Goal: Task Accomplishment & Management: Manage account settings

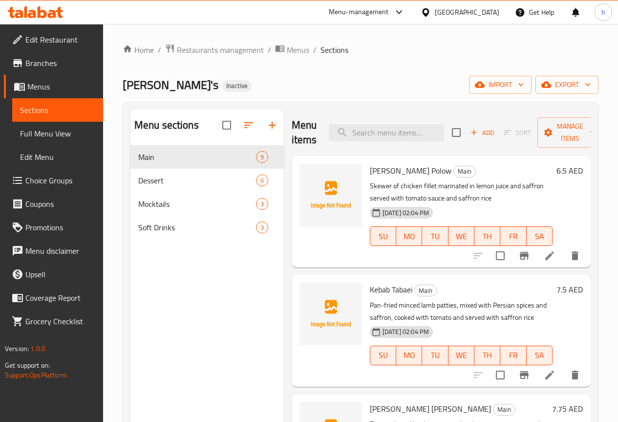
scroll to position [195, 0]
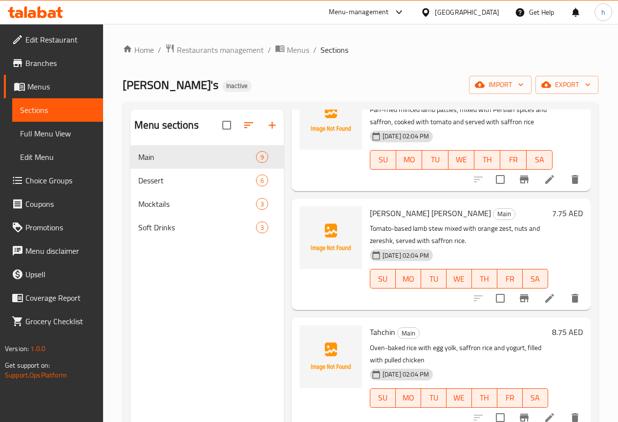
click at [45, 86] on span "Menus" at bounding box center [61, 87] width 68 height 12
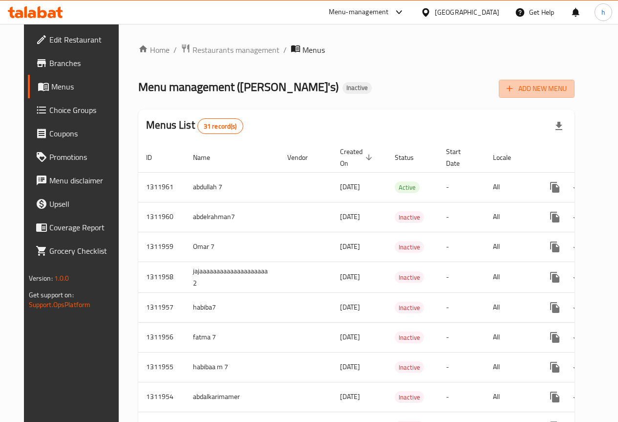
click at [565, 89] on span "Add New Menu" at bounding box center [537, 89] width 60 height 12
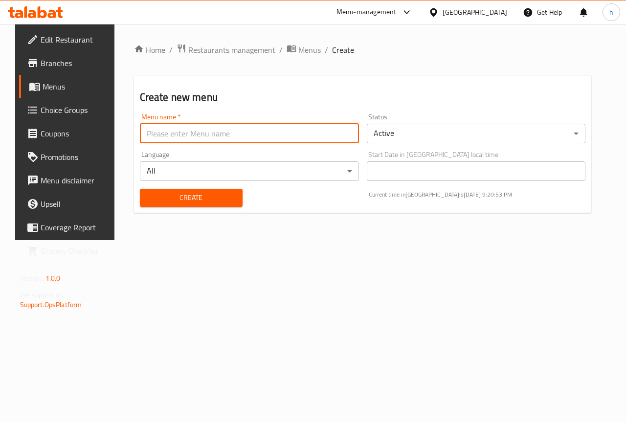
click at [230, 136] on input "text" at bounding box center [249, 134] width 219 height 20
type input "haidy7"
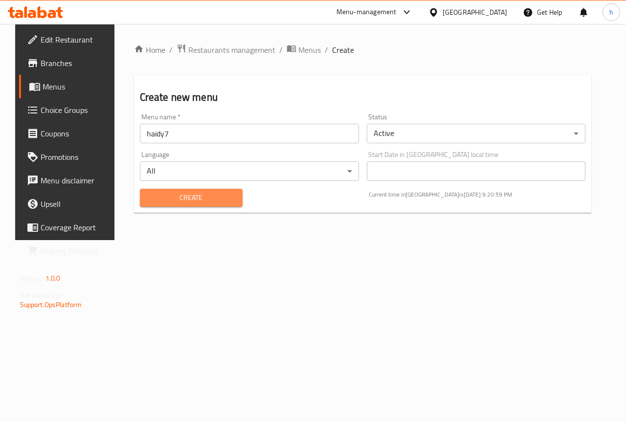
click at [212, 194] on span "Create" at bounding box center [191, 198] width 87 height 12
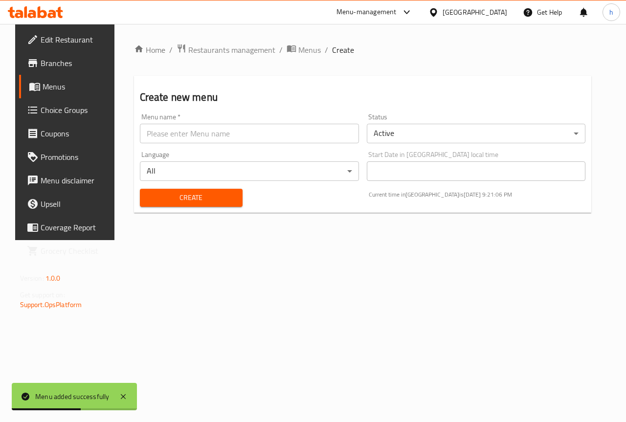
click at [48, 81] on span "Menus" at bounding box center [77, 87] width 69 height 12
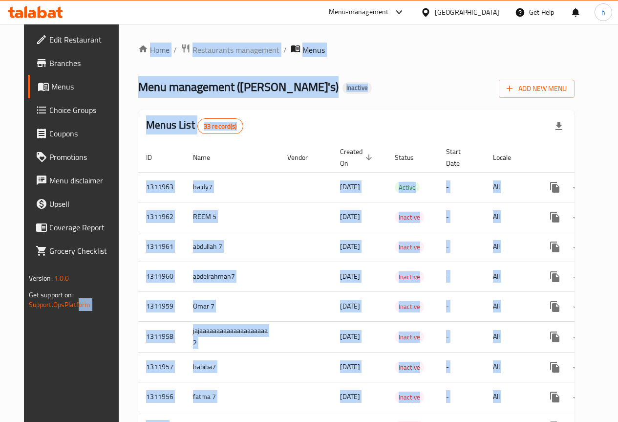
drag, startPoint x: 153, startPoint y: 412, endPoint x: 57, endPoint y: 404, distance: 97.1
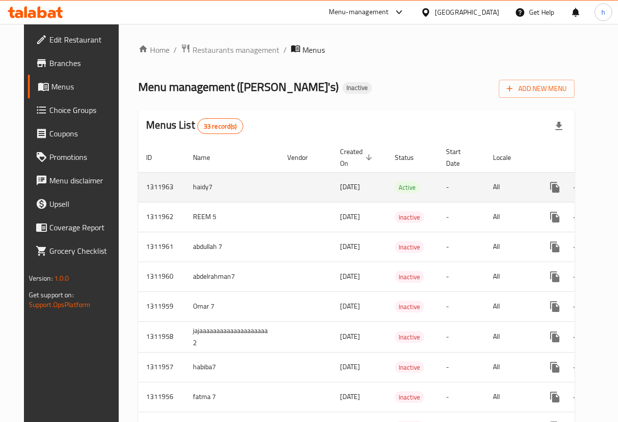
click at [280, 187] on td "enhanced table" at bounding box center [306, 187] width 53 height 30
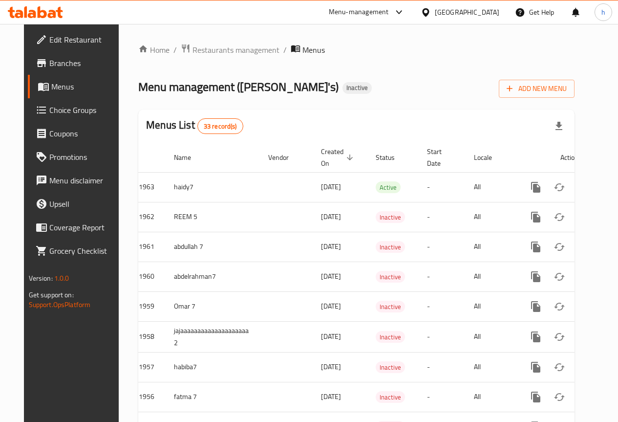
scroll to position [0, 20]
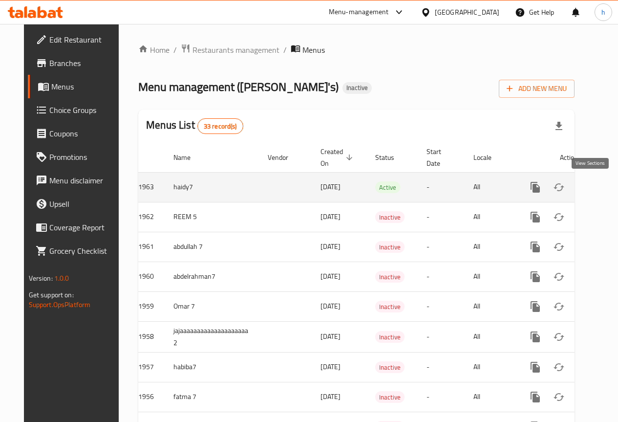
click at [600, 190] on icon "enhanced table" at bounding box center [606, 187] width 12 height 12
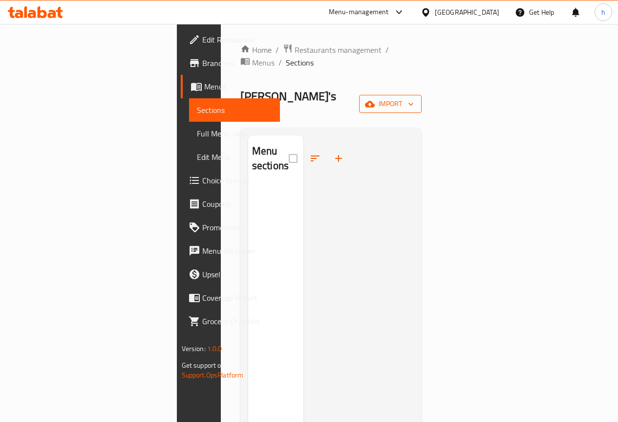
click at [414, 98] on span "import" at bounding box center [390, 104] width 47 height 12
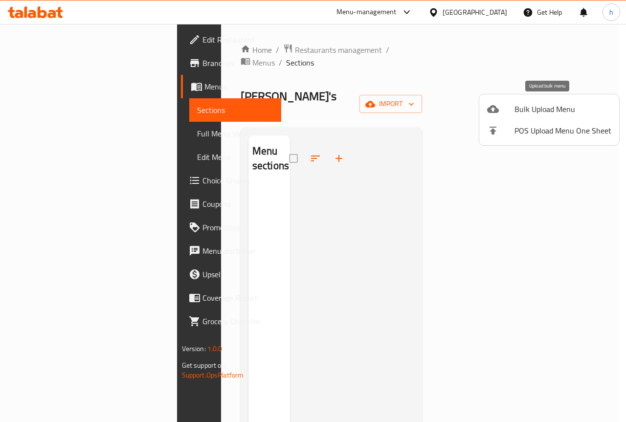
click at [566, 105] on span "Bulk Upload Menu" at bounding box center [562, 109] width 97 height 12
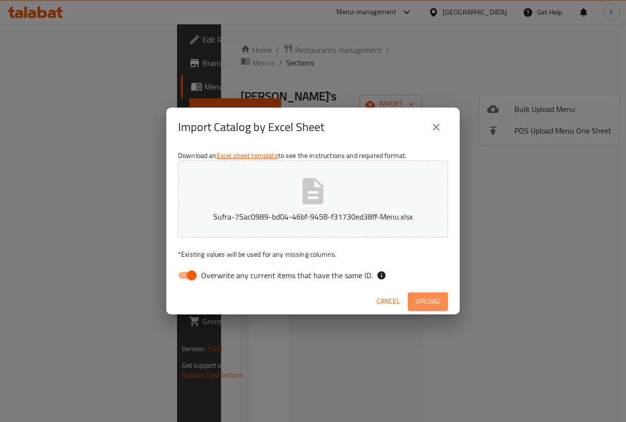
click at [427, 301] on span "Upload" at bounding box center [427, 301] width 24 height 12
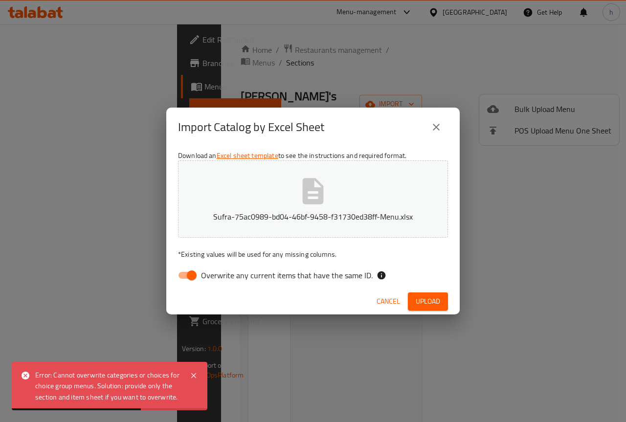
click at [181, 277] on input "Overwrite any current items that have the same ID." at bounding box center [192, 275] width 56 height 19
checkbox input "false"
click at [433, 303] on span "Upload" at bounding box center [427, 301] width 24 height 12
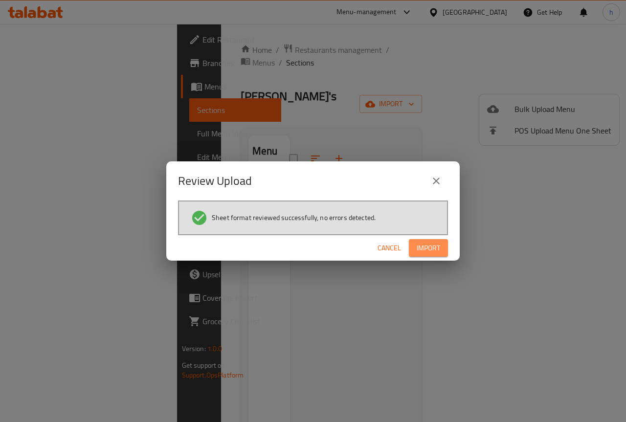
click at [426, 248] on span "Import" at bounding box center [427, 248] width 23 height 12
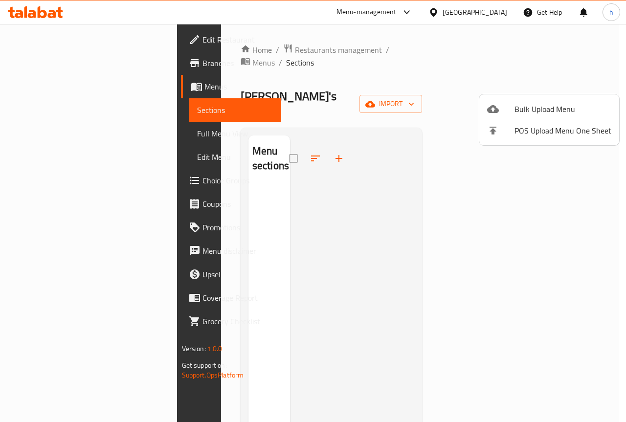
click at [43, 108] on div at bounding box center [313, 211] width 626 height 422
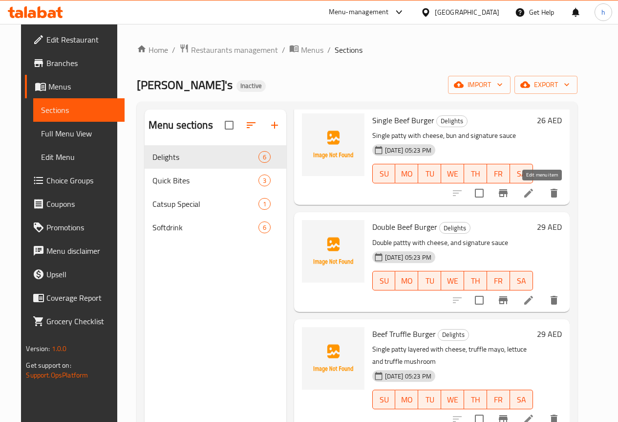
click at [535, 193] on icon at bounding box center [529, 193] width 12 height 12
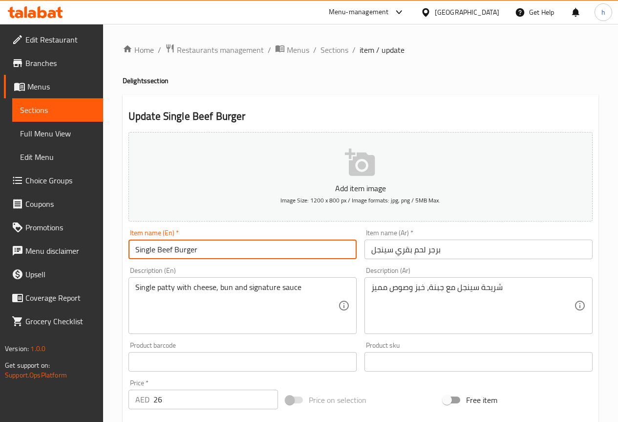
drag, startPoint x: 195, startPoint y: 248, endPoint x: 159, endPoint y: 246, distance: 36.7
click at [159, 246] on input "Single Beef Burger" at bounding box center [243, 249] width 228 height 20
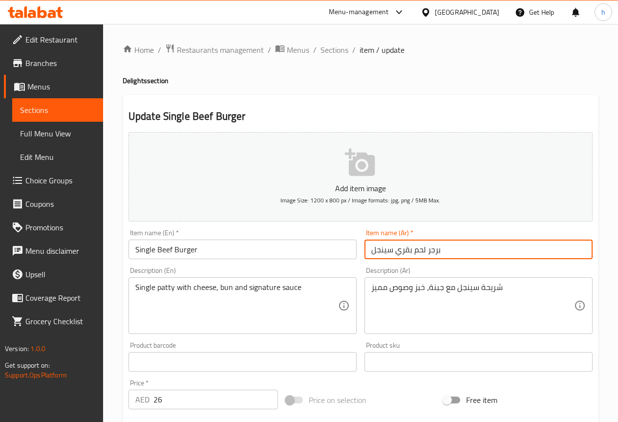
drag, startPoint x: 412, startPoint y: 251, endPoint x: 396, endPoint y: 253, distance: 15.8
click at [396, 253] on input "برجر لحم بقري سينجل" at bounding box center [479, 249] width 228 height 20
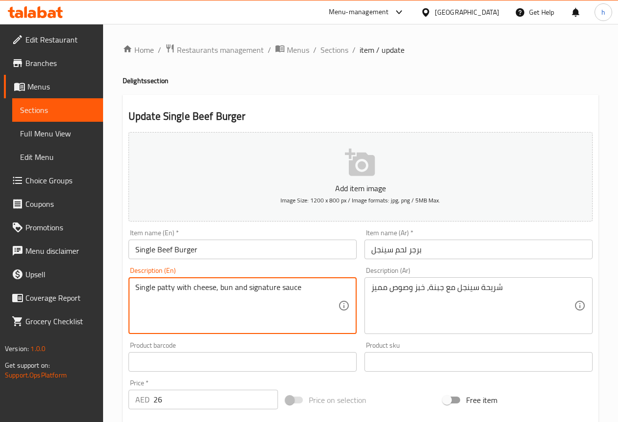
drag, startPoint x: 173, startPoint y: 287, endPoint x: 159, endPoint y: 286, distance: 14.2
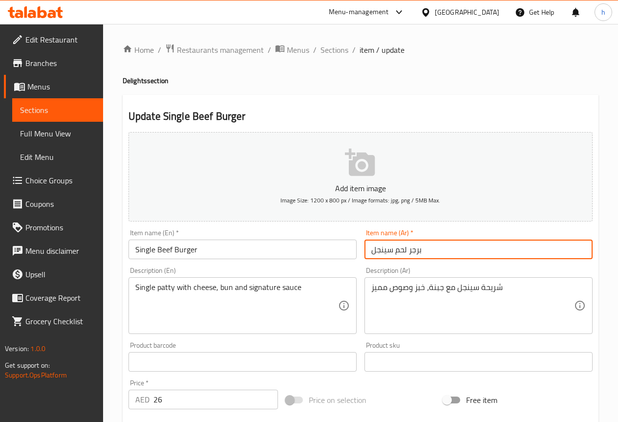
click at [393, 248] on input "برجر لحم سينجل" at bounding box center [479, 249] width 228 height 20
click at [394, 251] on input "برجر لحم سينجل" at bounding box center [479, 249] width 228 height 20
click at [392, 250] on input "برجر لحم سينجل" at bounding box center [479, 249] width 228 height 20
type input "برجر لحم بقري سينجل"
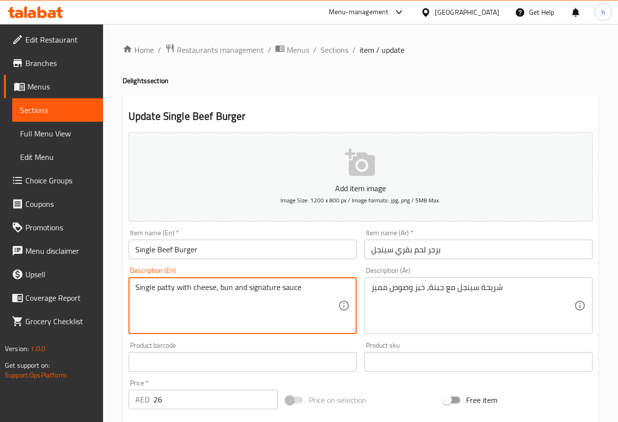
drag, startPoint x: 173, startPoint y: 286, endPoint x: 157, endPoint y: 282, distance: 16.5
drag, startPoint x: 230, startPoint y: 287, endPoint x: 217, endPoint y: 287, distance: 13.7
click at [217, 287] on textarea "Single patty with cheese, bun and signature sauce" at bounding box center [236, 305] width 203 height 46
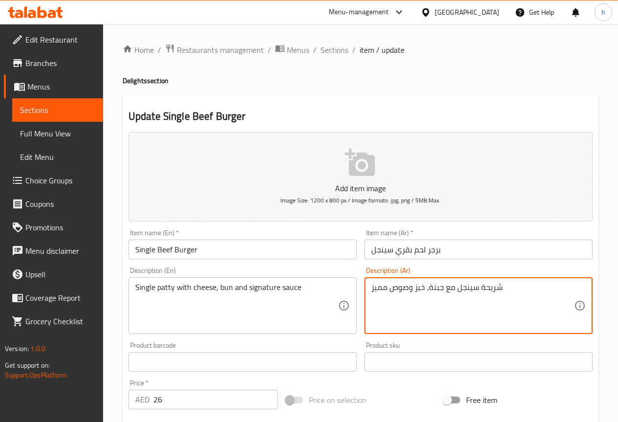
drag, startPoint x: 426, startPoint y: 287, endPoint x: 415, endPoint y: 288, distance: 10.3
drag, startPoint x: 388, startPoint y: 288, endPoint x: 371, endPoint y: 285, distance: 16.9
click at [371, 285] on textarea "شريحة سينجل مع جبنة، كيزر وصوص مميز" at bounding box center [472, 305] width 203 height 46
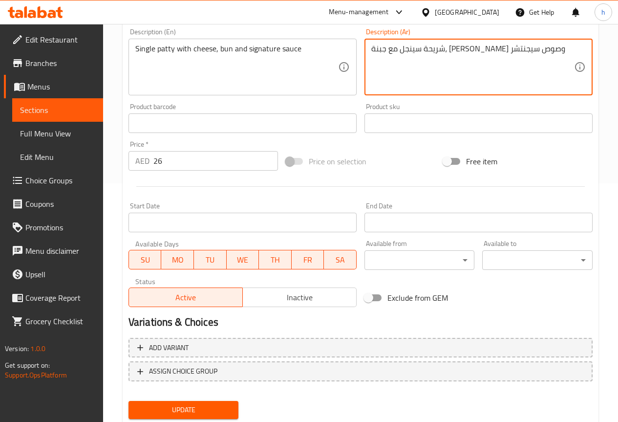
scroll to position [244, 0]
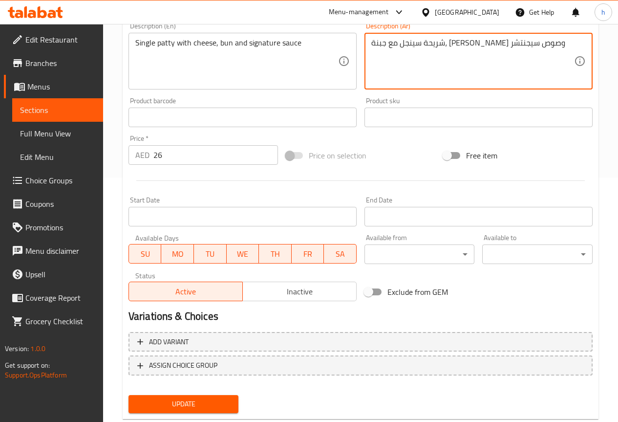
type textarea "شريحة سينجل مع جبنة، [PERSON_NAME] وصوص سيجنتشر"
click at [201, 401] on span "Update" at bounding box center [183, 404] width 95 height 12
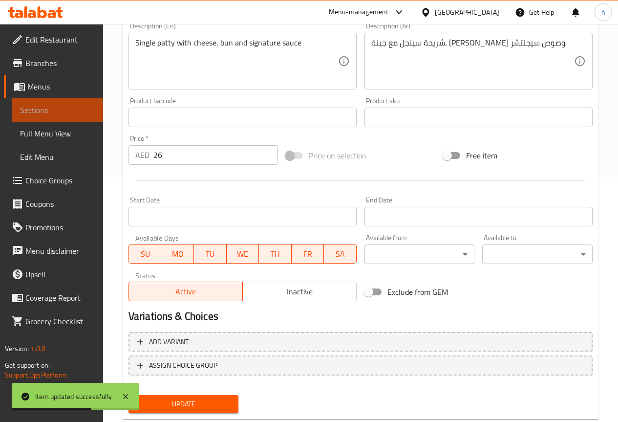
click at [62, 106] on span "Sections" at bounding box center [57, 110] width 75 height 12
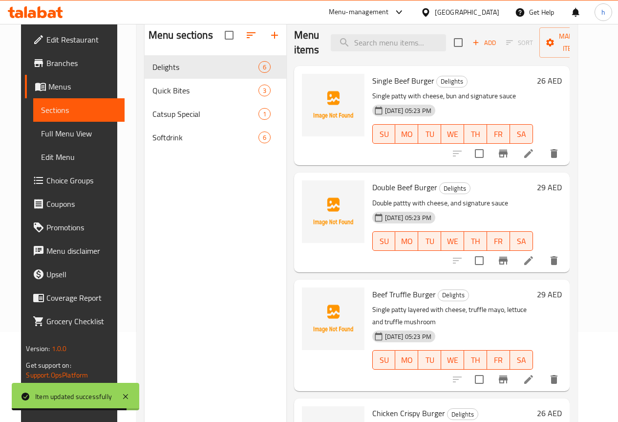
scroll to position [98, 0]
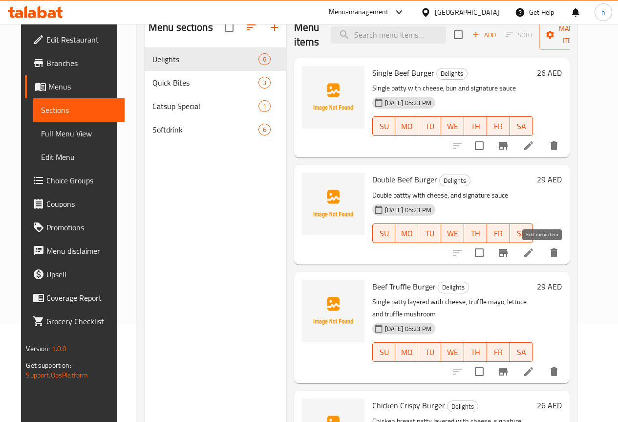
click at [535, 256] on icon at bounding box center [529, 253] width 12 height 12
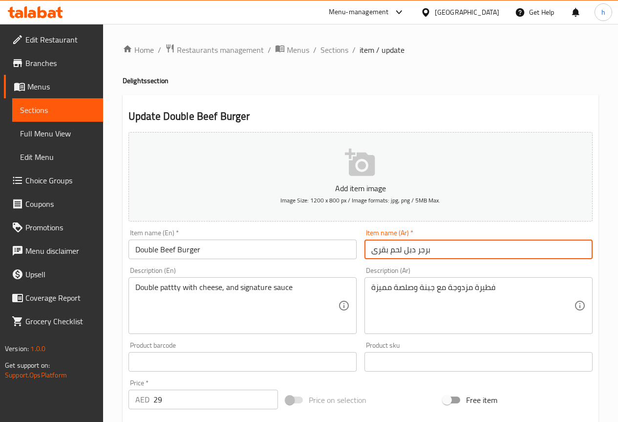
drag, startPoint x: 415, startPoint y: 250, endPoint x: 404, endPoint y: 251, distance: 11.3
click at [404, 251] on input "برجر دبل لحم بقرى" at bounding box center [479, 249] width 228 height 20
click at [370, 252] on input "برجر لحم بقرى" at bounding box center [479, 249] width 228 height 20
click at [425, 251] on input "برجر لحم بقرى" at bounding box center [479, 249] width 228 height 20
type input "برجر لحم بقرى [GEOGRAPHIC_DATA]"
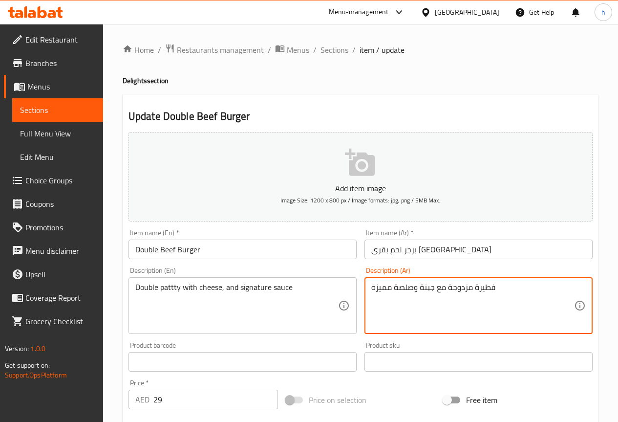
drag, startPoint x: 471, startPoint y: 288, endPoint x: 448, endPoint y: 288, distance: 23.0
drag, startPoint x: 392, startPoint y: 286, endPoint x: 368, endPoint y: 286, distance: 24.4
click at [368, 286] on div "فطيرة دبل مع جبنة وصلصة مميزة Description (Ar)" at bounding box center [479, 305] width 228 height 57
click at [384, 288] on textarea "فطيرة دبل مع جبنة وصلصة سيجنيتشر" at bounding box center [472, 305] width 203 height 46
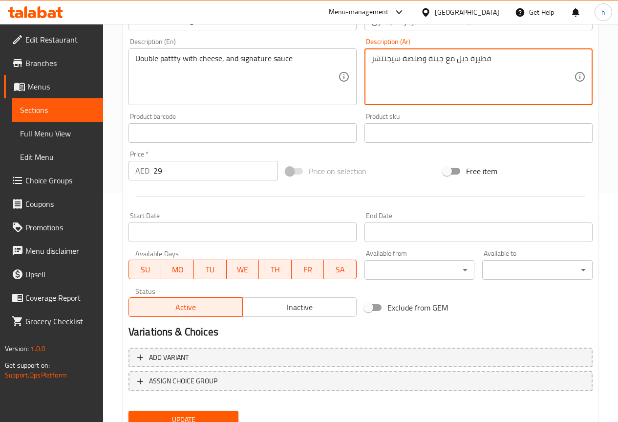
scroll to position [244, 0]
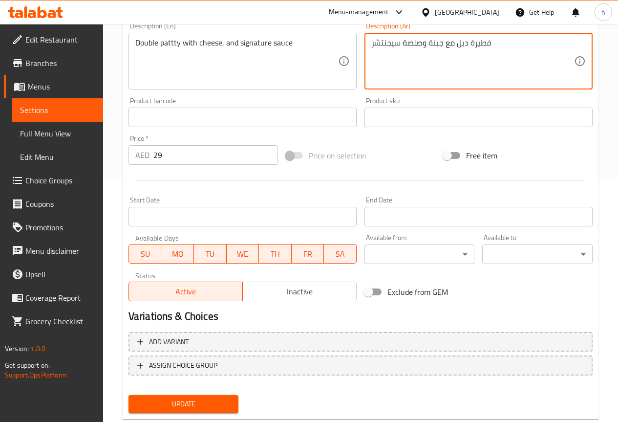
type textarea "فطيرة دبل مع جبنة وصلصة سيجنتشر"
click at [201, 403] on span "Update" at bounding box center [183, 404] width 95 height 12
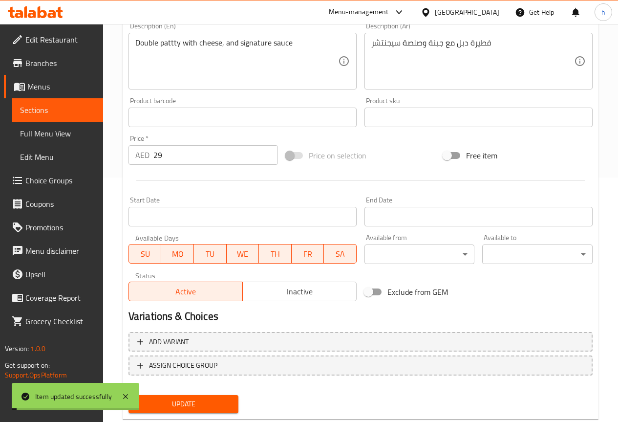
click at [57, 112] on span "Sections" at bounding box center [57, 110] width 75 height 12
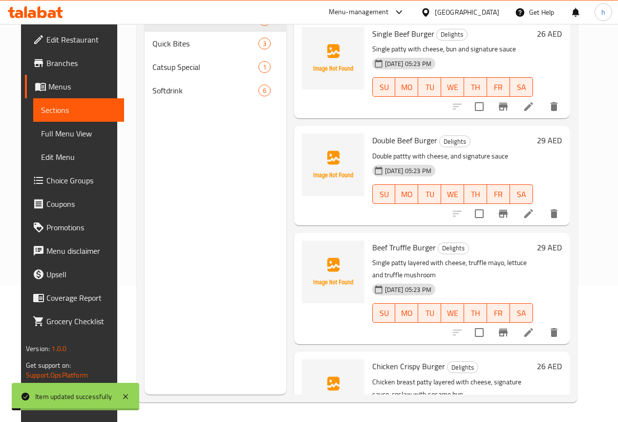
scroll to position [137, 0]
click at [542, 336] on li at bounding box center [528, 333] width 27 height 18
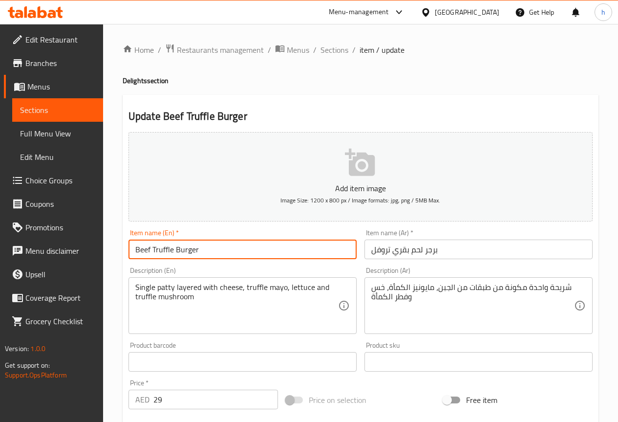
drag, startPoint x: 173, startPoint y: 249, endPoint x: 153, endPoint y: 252, distance: 19.4
click at [153, 252] on input "Beef Truffle Burger" at bounding box center [243, 249] width 228 height 20
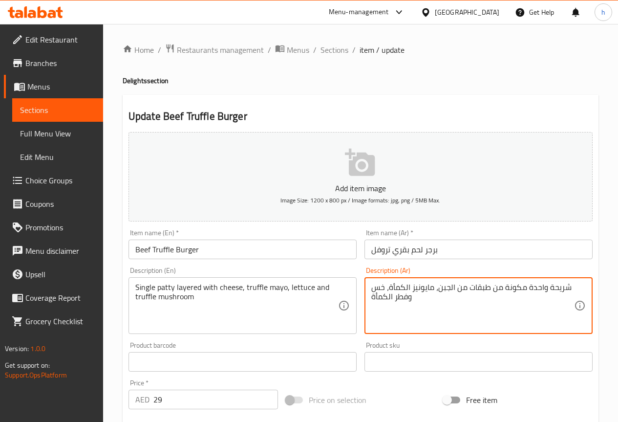
drag, startPoint x: 545, startPoint y: 290, endPoint x: 525, endPoint y: 285, distance: 20.5
click at [537, 314] on textarea "شريحة سينجل مكونة من طبقات من الجبن، مايونيز الكمأة، خس وفطر الكمأة" at bounding box center [472, 305] width 203 height 46
drag, startPoint x: 409, startPoint y: 287, endPoint x: 390, endPoint y: 284, distance: 19.3
click at [390, 284] on textarea "شريحة سينجل مكونة من طبقات من الجبن، مايونيز الكمأة، خس وفطر الكمأة" at bounding box center [472, 305] width 203 height 46
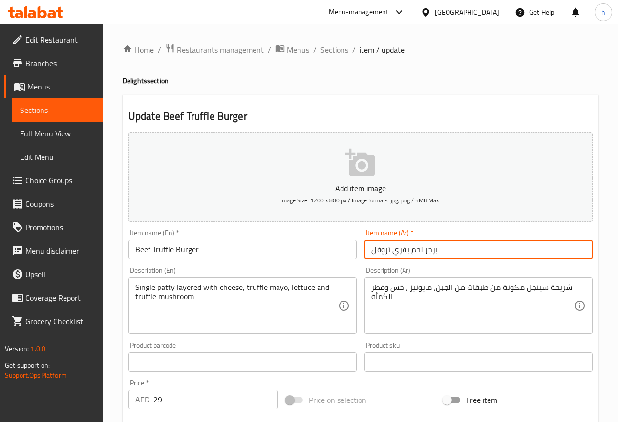
drag, startPoint x: 390, startPoint y: 250, endPoint x: 371, endPoint y: 250, distance: 18.1
click at [371, 250] on input "برجر لحم بقري تروفل" at bounding box center [479, 249] width 228 height 20
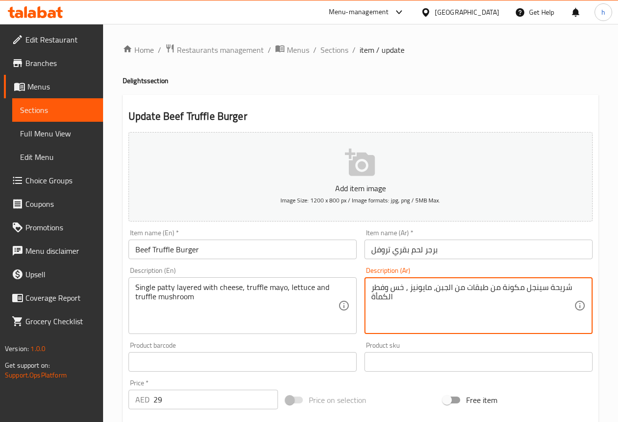
paste textarea "روفل"
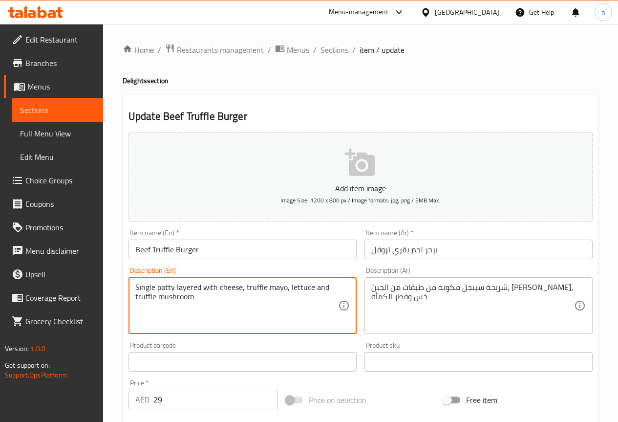
drag, startPoint x: 194, startPoint y: 298, endPoint x: 154, endPoint y: 303, distance: 40.4
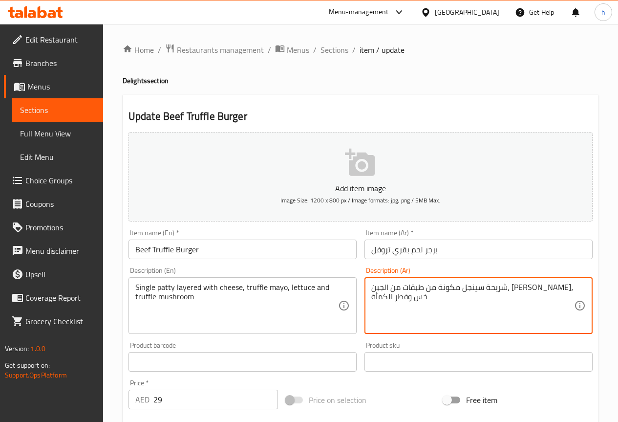
drag, startPoint x: 408, startPoint y: 296, endPoint x: 371, endPoint y: 303, distance: 37.4
type textarea "شريحة سينجل مكونة من طبقات من الجبن، [PERSON_NAME]، خس ومشروم تروفل"
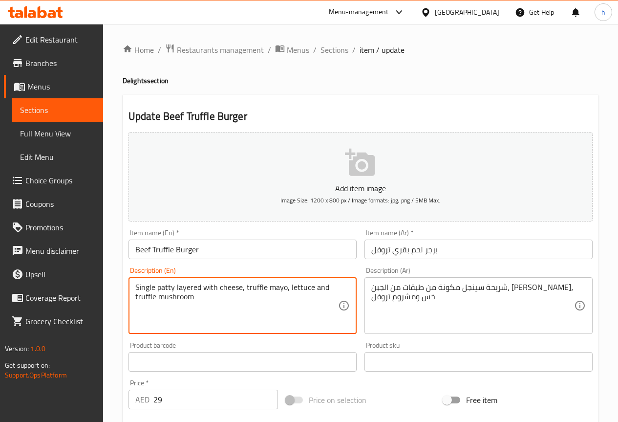
drag, startPoint x: 309, startPoint y: 287, endPoint x: 289, endPoint y: 289, distance: 20.7
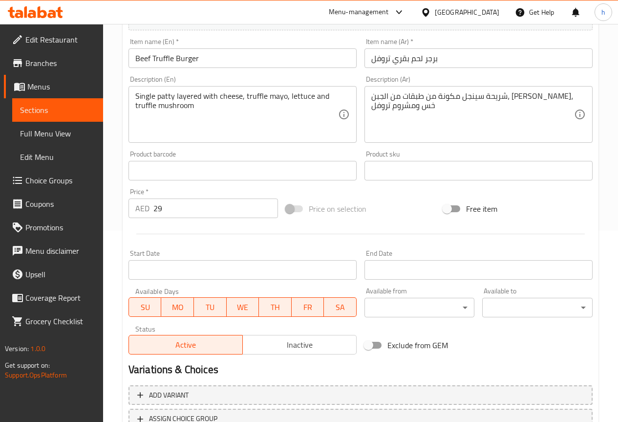
scroll to position [244, 0]
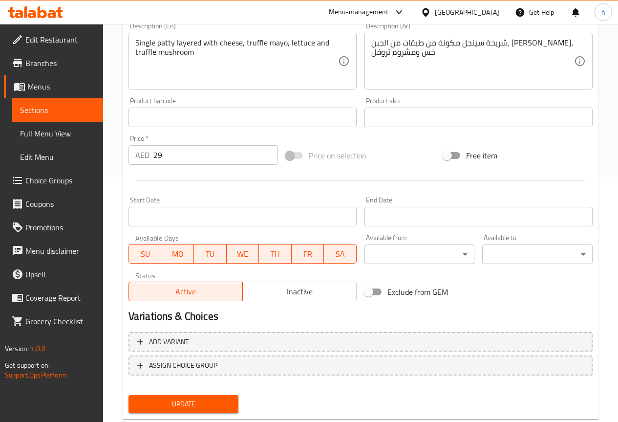
click at [187, 398] on span "Update" at bounding box center [183, 404] width 95 height 12
click at [171, 405] on span "Update" at bounding box center [183, 404] width 95 height 12
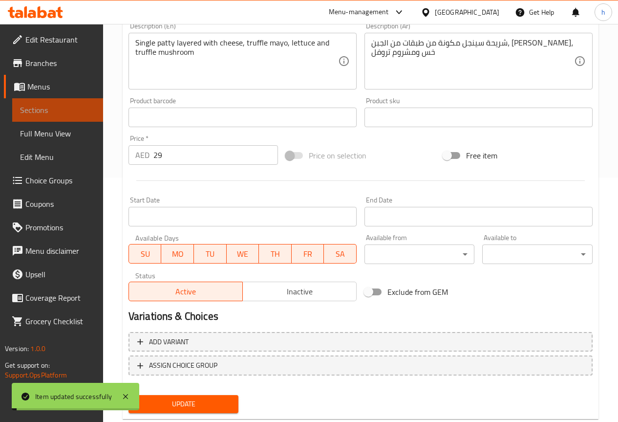
click at [54, 108] on span "Sections" at bounding box center [57, 110] width 75 height 12
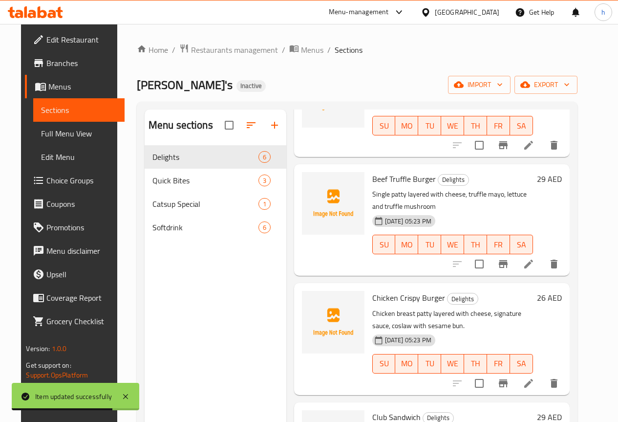
scroll to position [244, 0]
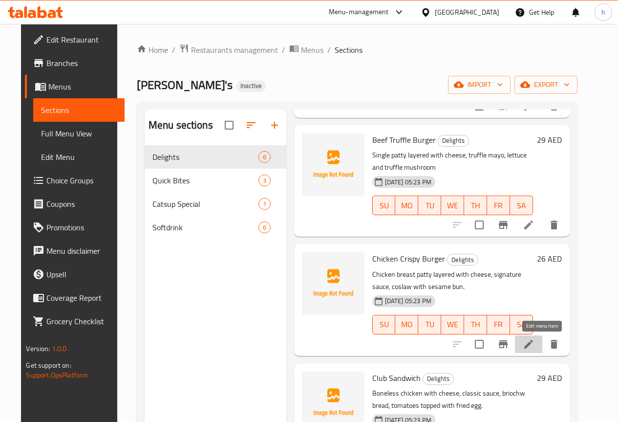
click at [535, 344] on icon at bounding box center [529, 344] width 12 height 12
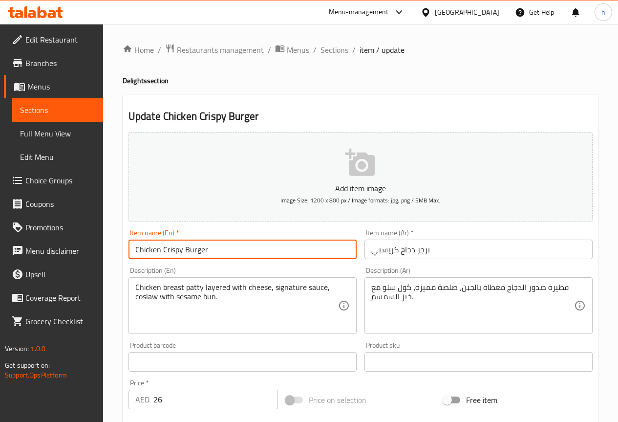
drag, startPoint x: 181, startPoint y: 251, endPoint x: 162, endPoint y: 251, distance: 18.6
click at [162, 251] on input "Chicken Crispy Burger" at bounding box center [243, 249] width 228 height 20
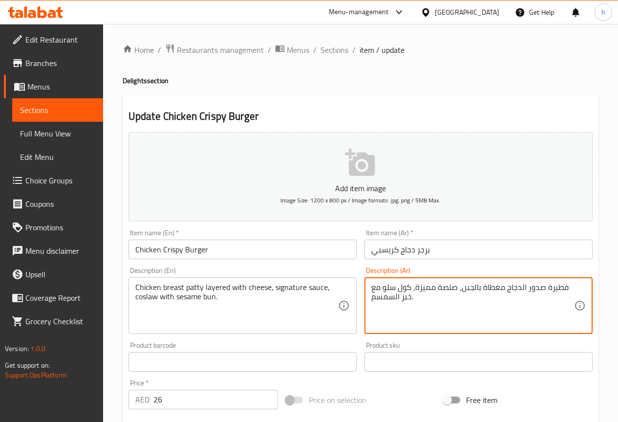
drag, startPoint x: 569, startPoint y: 287, endPoint x: 574, endPoint y: 286, distance: 5.5
click at [575, 285] on div "فطيرة صدور الدجاج مغطاة بالجبن، صلصة مميزة، كول سلو مع خبز السمسم. Description …" at bounding box center [479, 305] width 228 height 57
click at [567, 288] on textarea "فطيرة صدور الدجاج مغطاة بالجبن، صلصة مميزة، كول سلو مع خبز السمسم." at bounding box center [472, 305] width 203 height 46
drag, startPoint x: 567, startPoint y: 288, endPoint x: 558, endPoint y: 290, distance: 9.6
click at [558, 290] on textarea "فطيرة صدور الدجاج مغطاة بالجبن، صلصة مميزة، كول سلو مع خبز السمسم." at bounding box center [472, 305] width 203 height 46
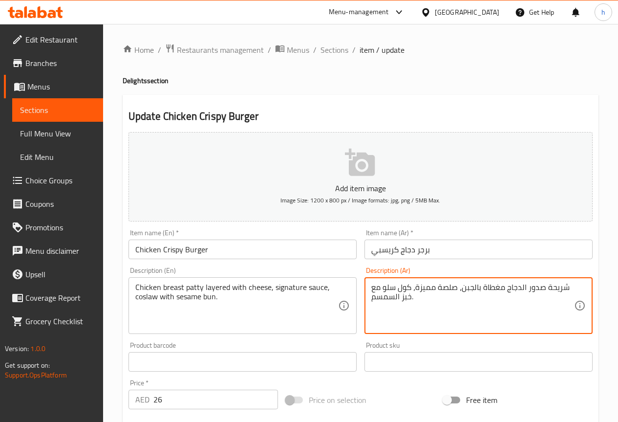
drag, startPoint x: 505, startPoint y: 288, endPoint x: 482, endPoint y: 287, distance: 22.5
click at [482, 287] on textarea "شريحة صدور الدجاج مغطاة بالجبن، صلصة مميزة، كول سلو مع خبز السمسم." at bounding box center [472, 305] width 203 height 46
click at [435, 289] on textarea "شريحة صدور الدجاج مكونة من طبقات بالجبن، صلصة مميزة، كول سلو مع خبز السمسم." at bounding box center [472, 305] width 203 height 46
click at [436, 289] on textarea "شريحة صدور الدجاج مكونة من طبقات بالجبن، صلصة مميزة، كول سلو مع خبز السمسم." at bounding box center [472, 305] width 203 height 46
drag, startPoint x: 394, startPoint y: 286, endPoint x: 374, endPoint y: 292, distance: 20.7
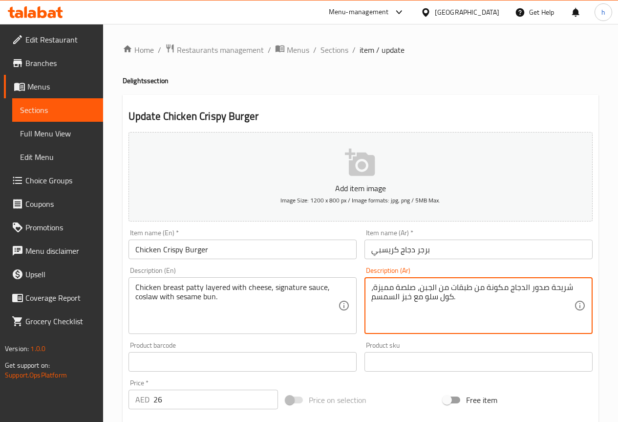
click at [374, 292] on textarea "شريحة صدور الدجاج مكونة من طبقات من الجبن، صلصة مميزة، كول سلو مع خبز السمسم." at bounding box center [472, 305] width 203 height 46
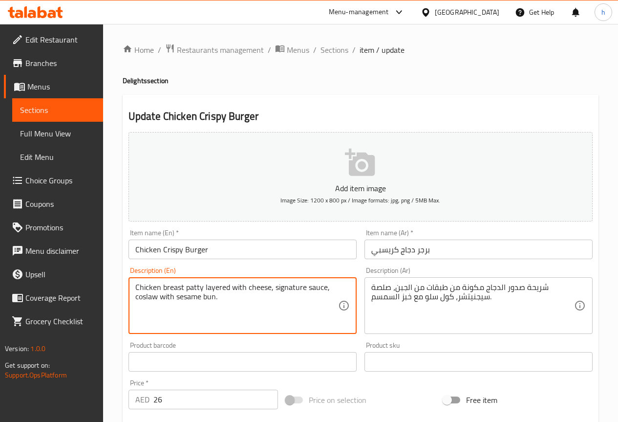
drag, startPoint x: 158, startPoint y: 296, endPoint x: 137, endPoint y: 303, distance: 22.1
drag, startPoint x: 215, startPoint y: 297, endPoint x: 176, endPoint y: 302, distance: 38.9
click at [176, 302] on textarea "Chicken breast patty layered with cheese, signature sauce, coslaw with sesame b…" at bounding box center [236, 305] width 203 height 46
click at [201, 299] on textarea "Chicken breast patty layered with cheese, signature sauce, coslaw with sesame b…" at bounding box center [236, 305] width 203 height 46
drag, startPoint x: 201, startPoint y: 299, endPoint x: 187, endPoint y: 297, distance: 13.8
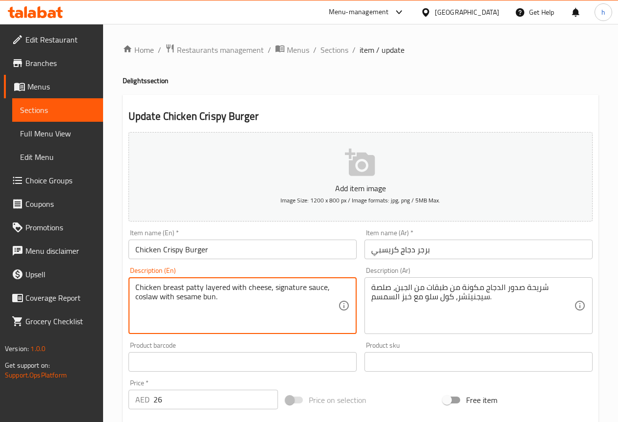
click at [187, 297] on textarea "Chicken breast patty layered with cheese, signature sauce, coslaw with sesame b…" at bounding box center [236, 305] width 203 height 46
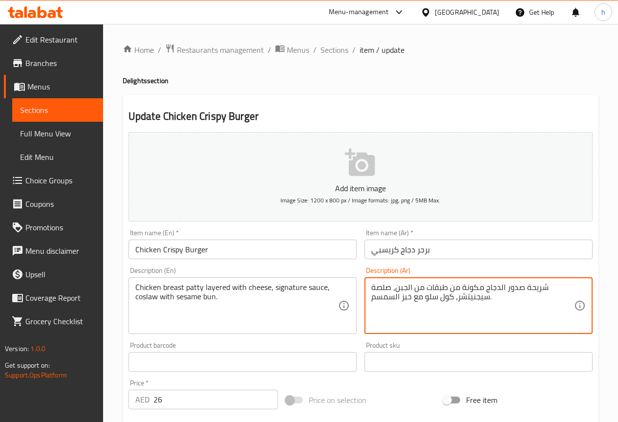
drag, startPoint x: 411, startPoint y: 299, endPoint x: 401, endPoint y: 300, distance: 10.3
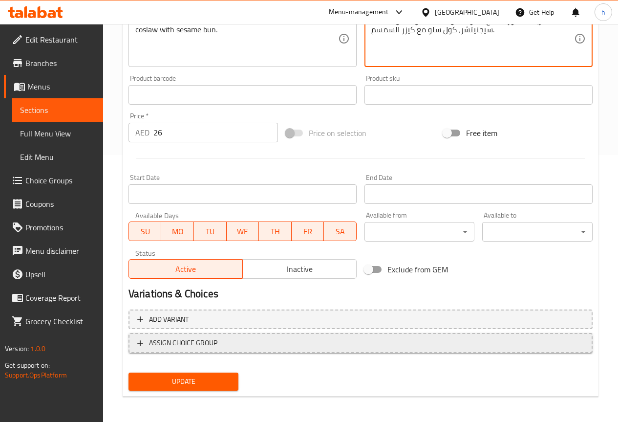
scroll to position [269, 0]
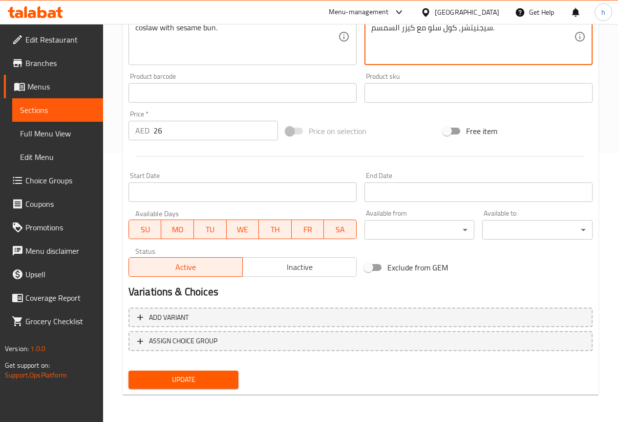
type textarea "شريحة صدور الدجاج مكونة من طبقات من الجبن، صلصة سيجنيتشر، كول سلو مع كيزر السمس…"
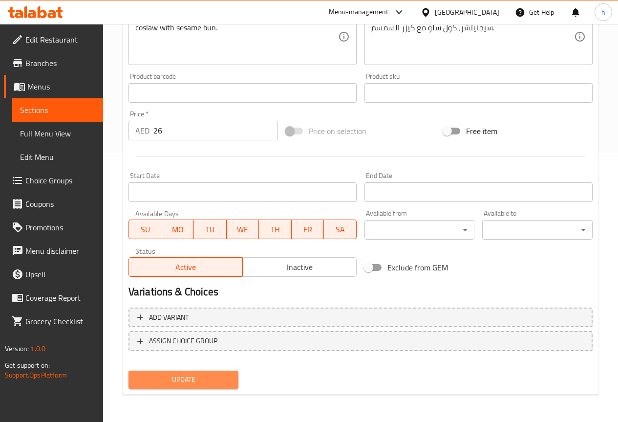
click at [154, 383] on span "Update" at bounding box center [183, 379] width 95 height 12
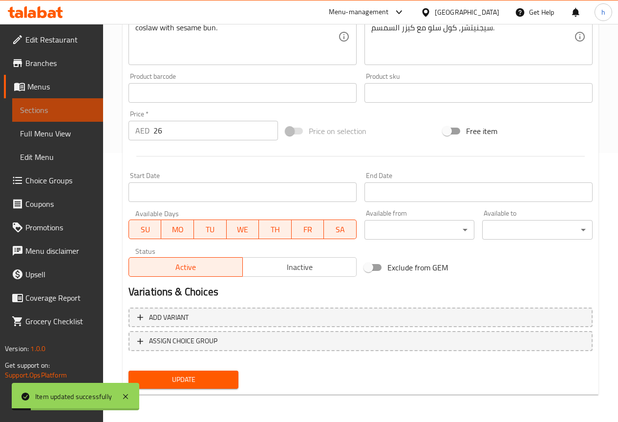
click at [78, 99] on link "Sections" at bounding box center [57, 109] width 91 height 23
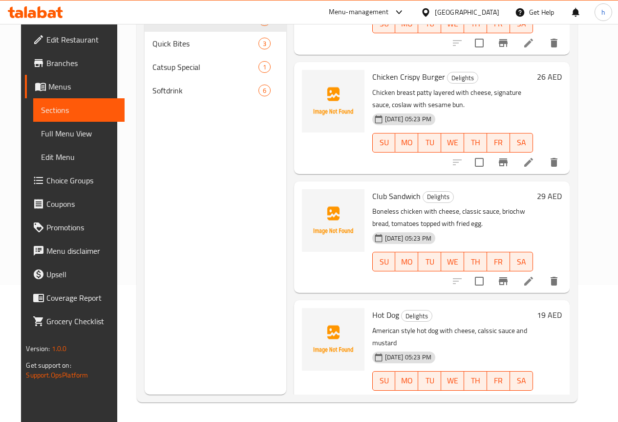
scroll to position [295, 0]
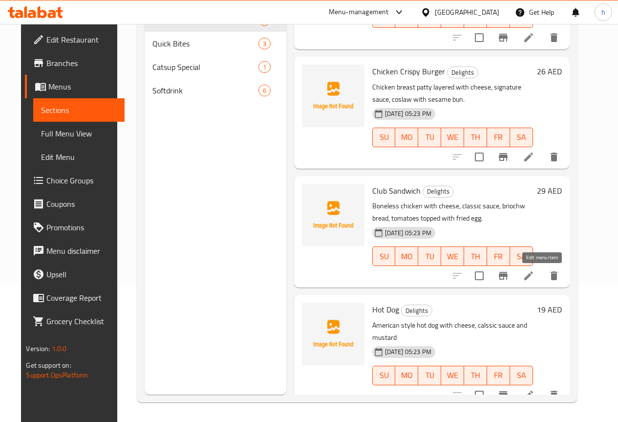
click at [535, 274] on icon at bounding box center [529, 276] width 12 height 12
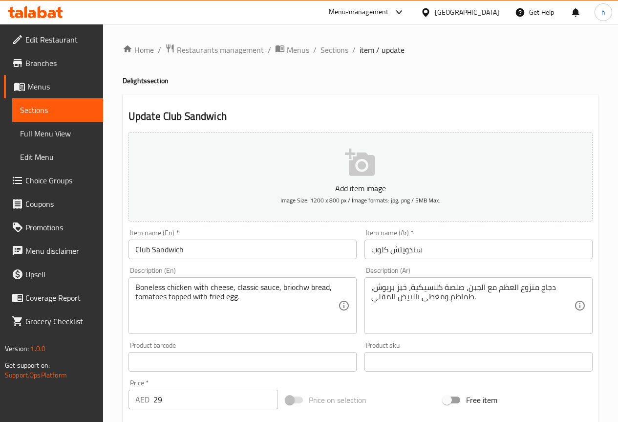
scroll to position [49, 0]
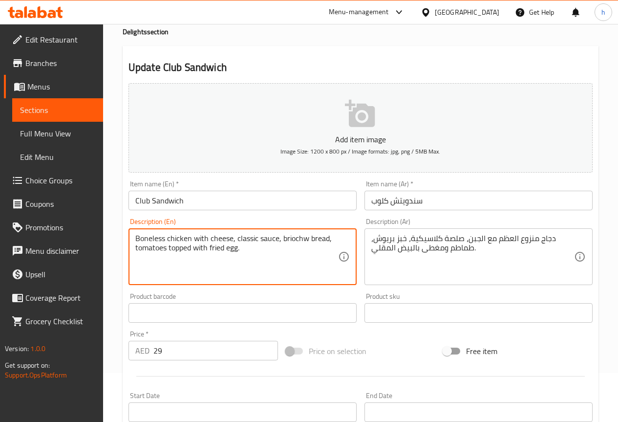
drag, startPoint x: 165, startPoint y: 239, endPoint x: 135, endPoint y: 234, distance: 30.9
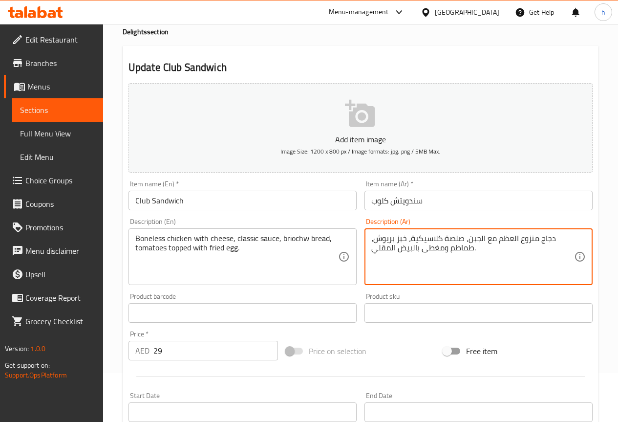
drag, startPoint x: 536, startPoint y: 239, endPoint x: 498, endPoint y: 240, distance: 38.1
type textarea "دجاج مسحب مع الجبن، صلصة كلاسيكية، خبز بريوش، طماطم ومغطى بالبيض المقلي."
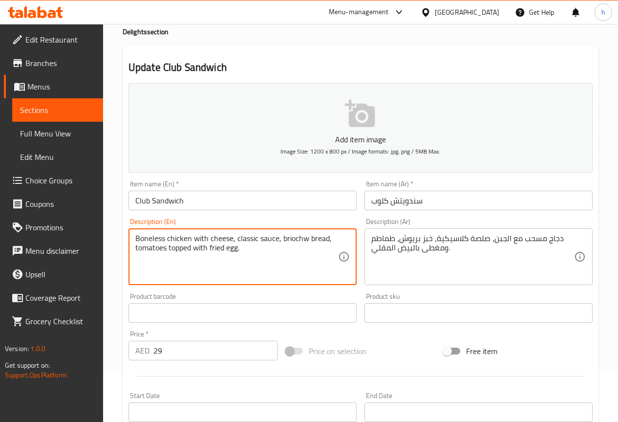
drag, startPoint x: 307, startPoint y: 238, endPoint x: 282, endPoint y: 236, distance: 25.5
drag, startPoint x: 327, startPoint y: 239, endPoint x: 282, endPoint y: 238, distance: 44.5
click at [282, 238] on textarea "Boneless chicken with cheese, classic sauce, briochw bread, tomatoes topped wit…" at bounding box center [236, 257] width 203 height 46
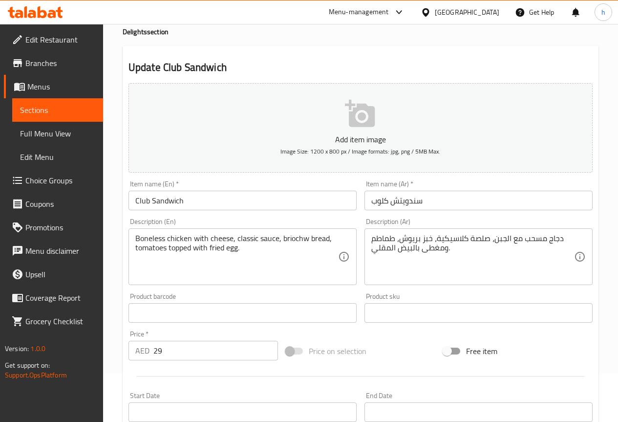
click at [306, 238] on textarea "Boneless chicken with cheese, classic sauce, briochw bread, tomatoes topped wit…" at bounding box center [236, 257] width 203 height 46
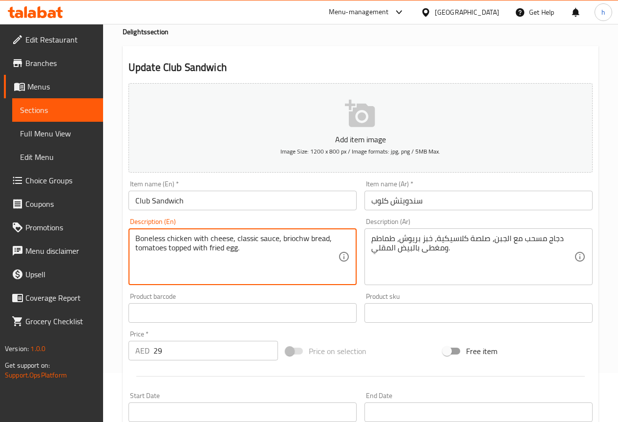
click at [306, 238] on textarea "Boneless chicken with cheese, classic sauce, briochw bread, tomatoes topped wit…" at bounding box center [236, 257] width 203 height 46
drag, startPoint x: 304, startPoint y: 238, endPoint x: 283, endPoint y: 239, distance: 20.5
click at [283, 239] on textarea "Boneless chicken with cheese, classic sauce, brioche bread, tomatoes topped wit…" at bounding box center [236, 257] width 203 height 46
paste textarea "w bread"
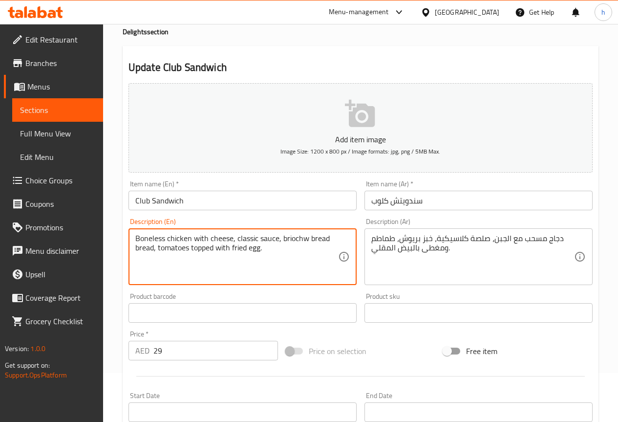
click at [308, 239] on textarea "Boneless chicken with cheese, classic sauce, briochw bread bread, tomatoes topp…" at bounding box center [236, 257] width 203 height 46
click at [303, 239] on textarea "Boneless chicken with cheese, classic sauce, brioche bread bread, tomatoes topp…" at bounding box center [236, 257] width 203 height 46
drag, startPoint x: 304, startPoint y: 239, endPoint x: 283, endPoint y: 240, distance: 21.5
click at [283, 240] on textarea "Boneless chicken with cheese, classic sauce, brioche bread bread, tomatoes topp…" at bounding box center [236, 257] width 203 height 46
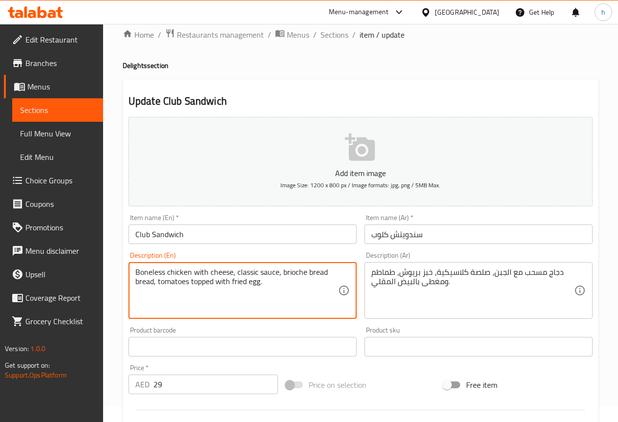
scroll to position [0, 0]
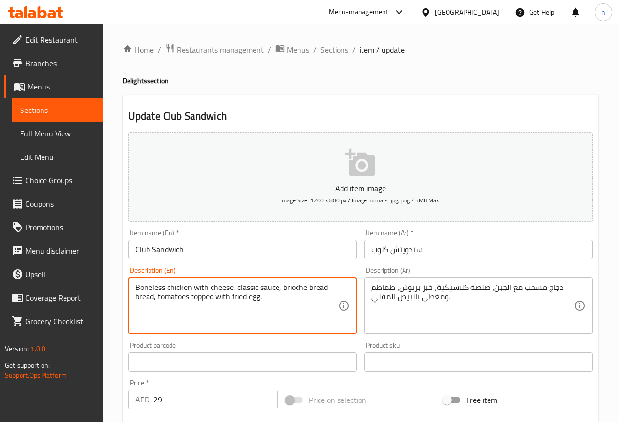
type textarea "Boneless chicken with cheese, classic sauce, brioche bread bread, tomatoes topp…"
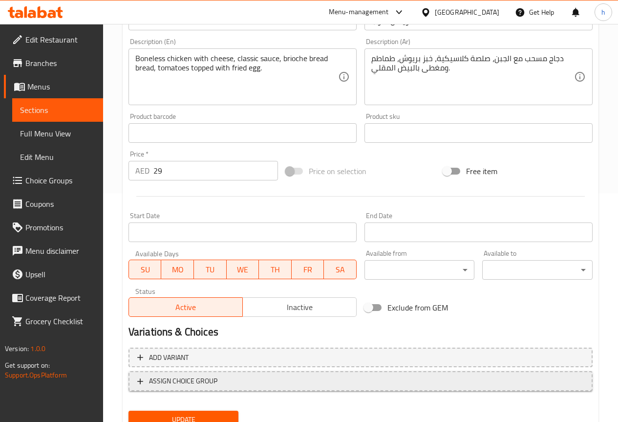
scroll to position [269, 0]
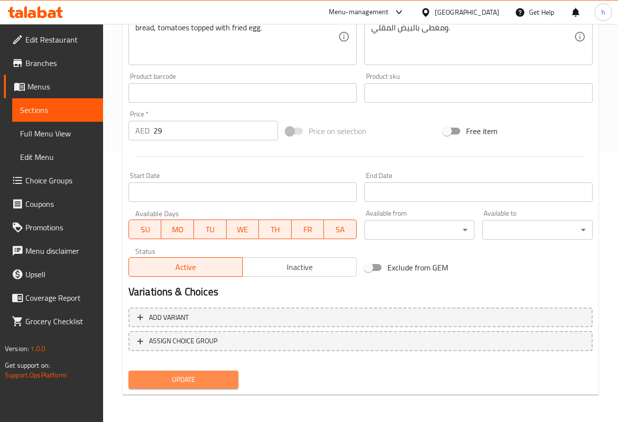
click at [226, 372] on button "Update" at bounding box center [184, 379] width 110 height 18
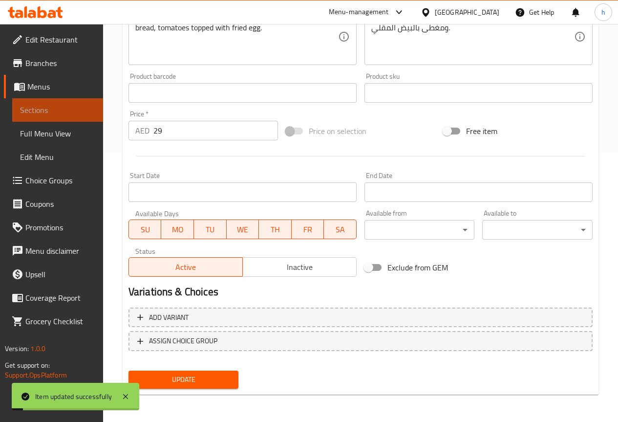
click at [54, 108] on span "Sections" at bounding box center [57, 110] width 75 height 12
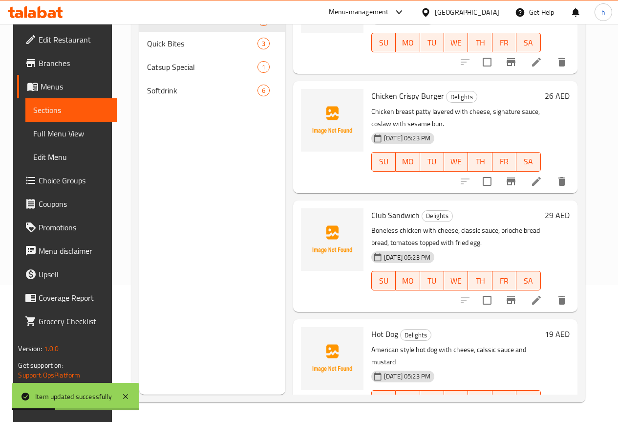
scroll to position [295, 0]
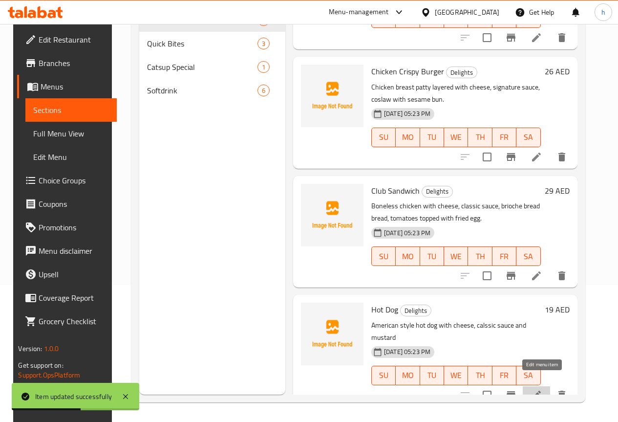
click at [542, 389] on icon at bounding box center [537, 395] width 12 height 12
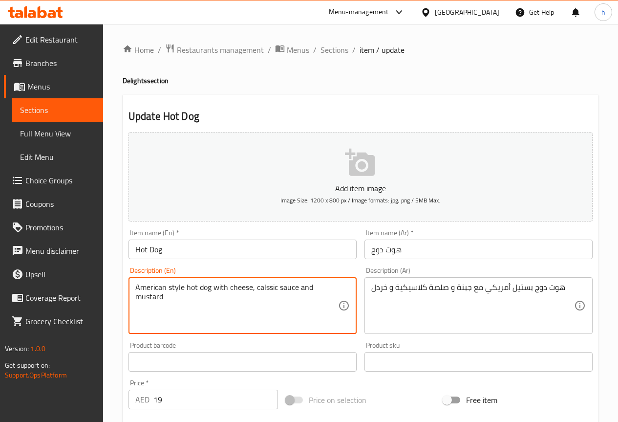
drag, startPoint x: 162, startPoint y: 297, endPoint x: 136, endPoint y: 293, distance: 26.6
click at [181, 302] on textarea "American style hot dog with cheese, calssic sauce and mustard" at bounding box center [236, 305] width 203 height 46
drag, startPoint x: 161, startPoint y: 299, endPoint x: 147, endPoint y: 297, distance: 13.8
click at [147, 297] on textarea "American style hot dog with cheese, calssic sauce and mustard" at bounding box center [236, 305] width 203 height 46
drag, startPoint x: 166, startPoint y: 300, endPoint x: 136, endPoint y: 297, distance: 30.4
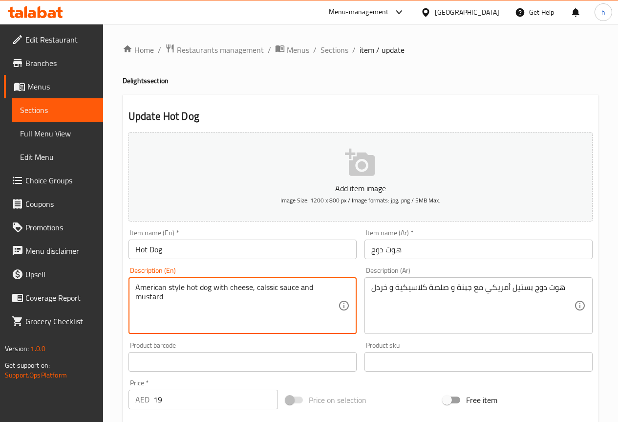
click at [136, 297] on textarea "American style hot dog with cheese, calssic sauce and mustard" at bounding box center [236, 305] width 203 height 46
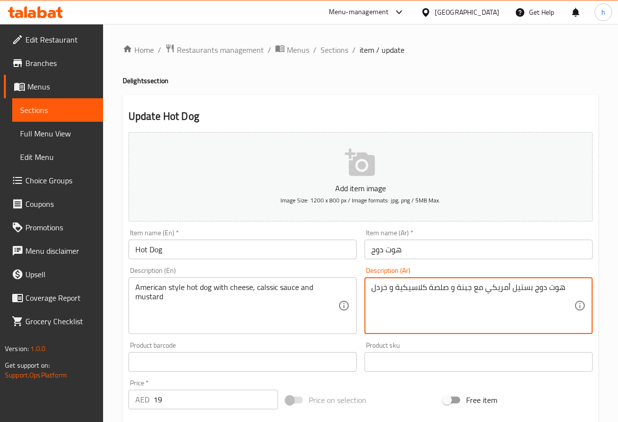
drag, startPoint x: 388, startPoint y: 287, endPoint x: 372, endPoint y: 289, distance: 15.8
paste textarea "مستردة"
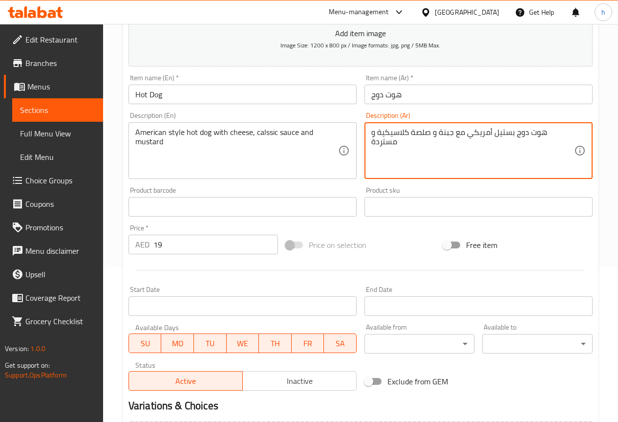
scroll to position [269, 0]
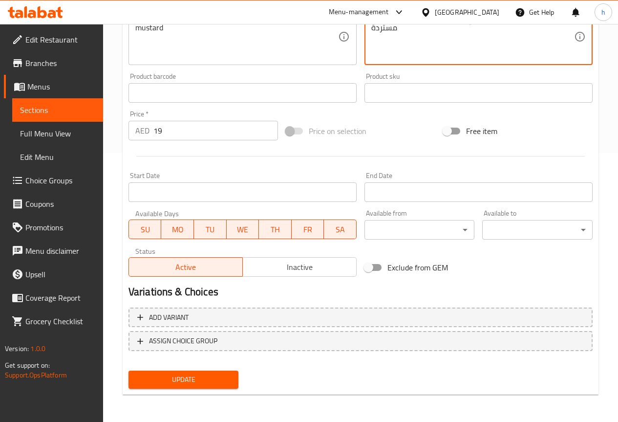
type textarea "هوت دوج بستيل أمريكي مع جبنة و صلصة كلاسيكية و مستردة"
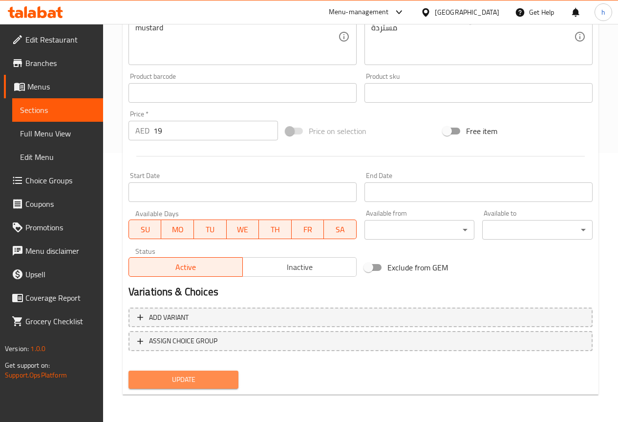
click at [144, 383] on span "Update" at bounding box center [183, 379] width 95 height 12
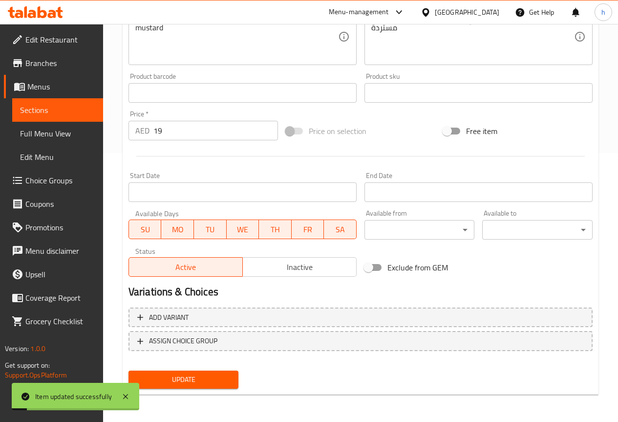
click at [36, 108] on span "Sections" at bounding box center [57, 110] width 75 height 12
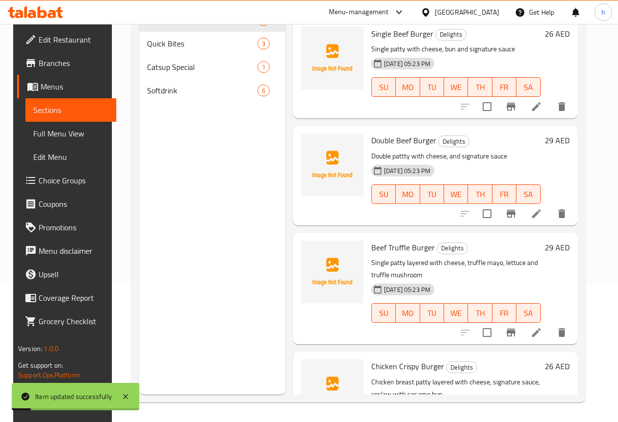
scroll to position [137, 0]
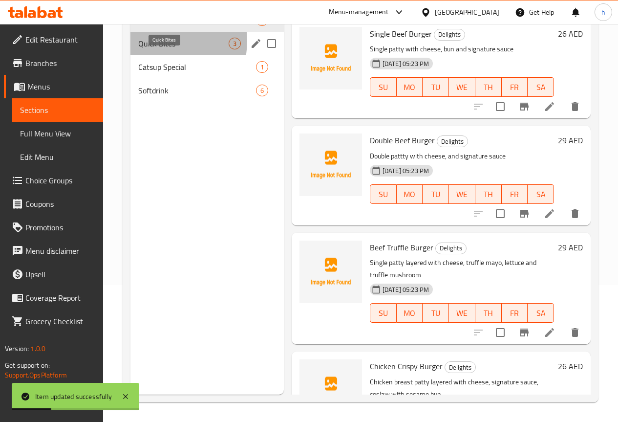
click at [156, 49] on span "Quick Bites" at bounding box center [183, 44] width 90 height 12
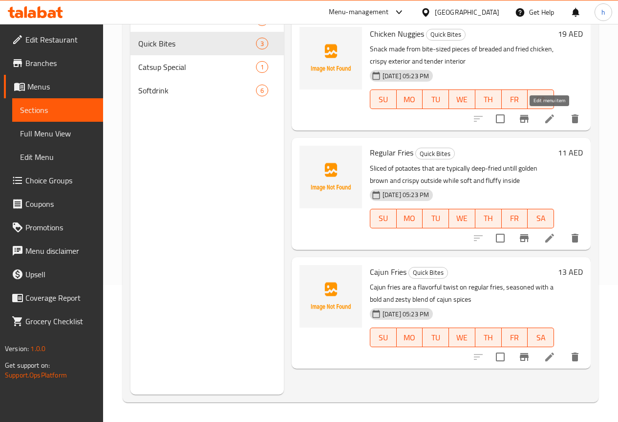
click at [547, 118] on icon at bounding box center [550, 119] width 12 height 12
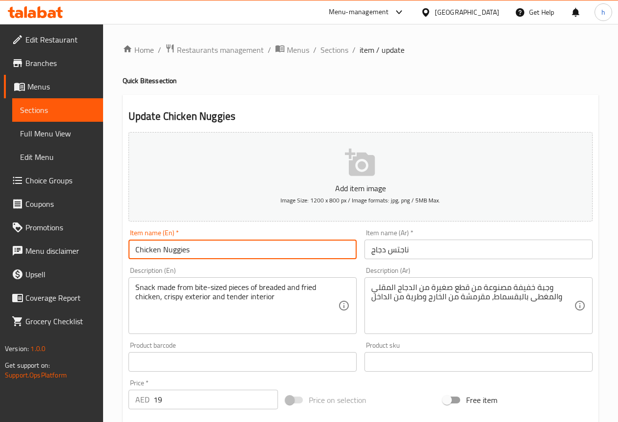
drag, startPoint x: 187, startPoint y: 251, endPoint x: 172, endPoint y: 246, distance: 15.8
click at [172, 246] on input "Chicken Nuggies" at bounding box center [243, 249] width 228 height 20
drag, startPoint x: 195, startPoint y: 246, endPoint x: 164, endPoint y: 247, distance: 31.8
click at [164, 247] on input "Chicken Nuggies" at bounding box center [243, 249] width 228 height 20
type input "Chicken Nuggies"
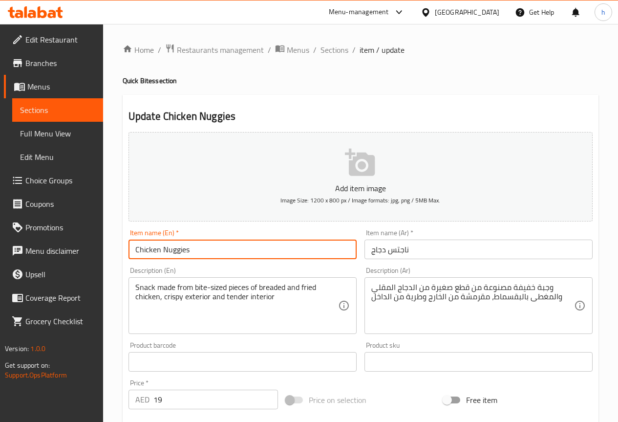
click at [196, 250] on input "Chicken Nuggies" at bounding box center [243, 249] width 228 height 20
drag, startPoint x: 196, startPoint y: 250, endPoint x: 134, endPoint y: 248, distance: 61.6
click at [134, 248] on input "Chicken Nuggies" at bounding box center [243, 249] width 228 height 20
click at [208, 248] on input "Chicken Nuggies" at bounding box center [243, 249] width 228 height 20
click at [209, 248] on input "Chicken Nuggies" at bounding box center [243, 249] width 228 height 20
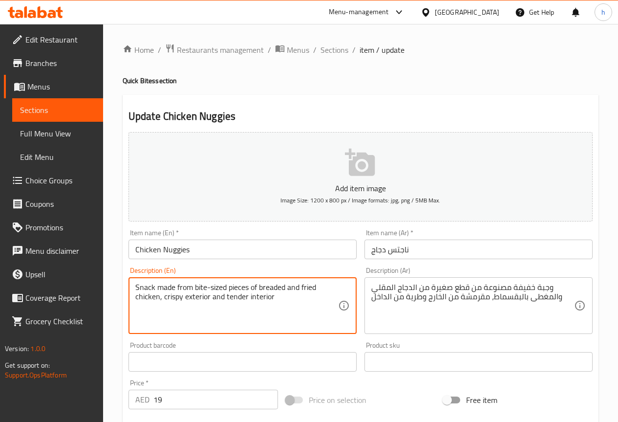
drag, startPoint x: 154, startPoint y: 287, endPoint x: 135, endPoint y: 287, distance: 18.6
click at [135, 287] on textarea "Snack made from bite-sized pieces of breaded and fried chicken, crispy exterior…" at bounding box center [236, 305] width 203 height 46
drag, startPoint x: 227, startPoint y: 288, endPoint x: 195, endPoint y: 285, distance: 32.4
click at [195, 285] on textarea "Snack made from bite-sized pieces of breaded and fried chicken, crispy exterior…" at bounding box center [236, 305] width 203 height 46
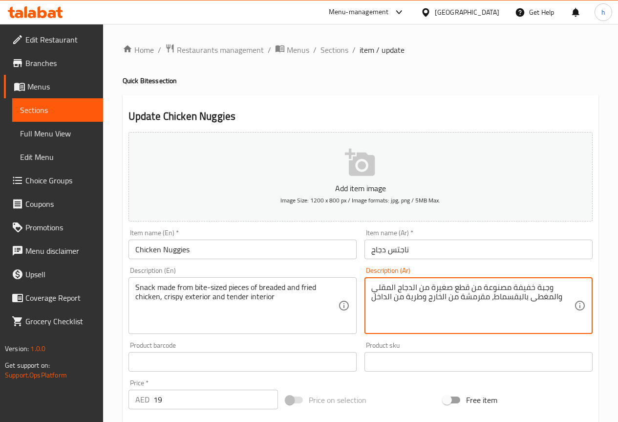
drag, startPoint x: 451, startPoint y: 287, endPoint x: 430, endPoint y: 286, distance: 21.0
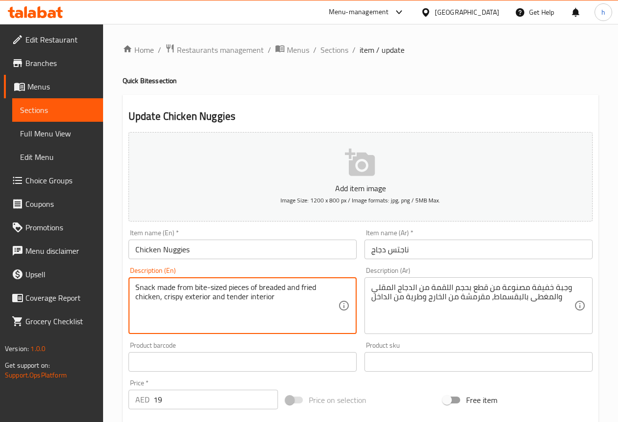
drag, startPoint x: 287, startPoint y: 286, endPoint x: 260, endPoint y: 283, distance: 27.6
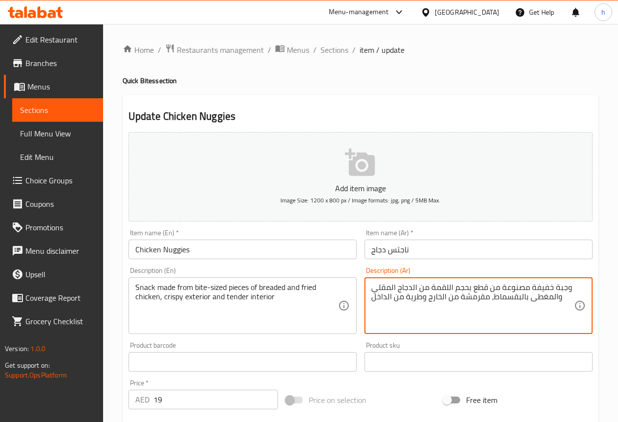
drag, startPoint x: 554, startPoint y: 297, endPoint x: 527, endPoint y: 301, distance: 27.6
click at [522, 298] on textarea "وجبة خفيفة مصنوعة من قطع بحجم اللقمة من الدجاج المقلي و بالبقسماط، مقرمشة من ال…" at bounding box center [472, 305] width 203 height 46
type textarea "وجبة خفيفة مصنوعة من قطع بحجم اللقمة من الدجاج المقلي و البقسماط، مقرمشة من الخ…"
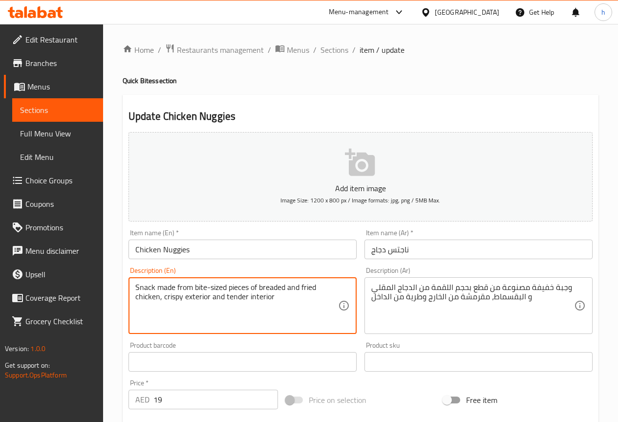
drag, startPoint x: 181, startPoint y: 296, endPoint x: 165, endPoint y: 297, distance: 16.6
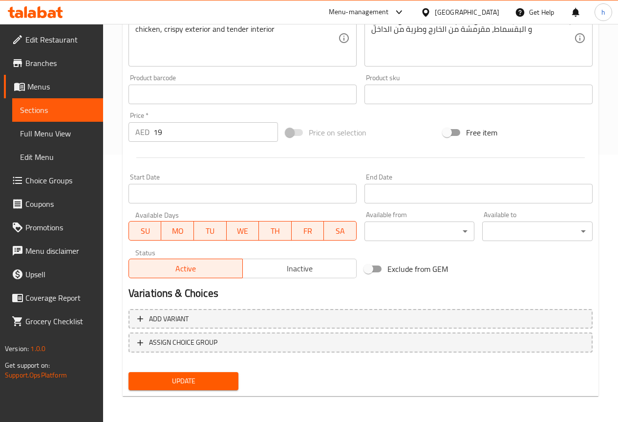
scroll to position [269, 0]
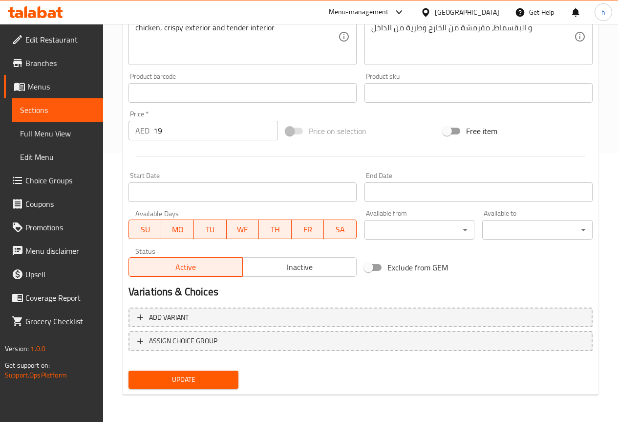
click at [191, 377] on span "Update" at bounding box center [183, 379] width 95 height 12
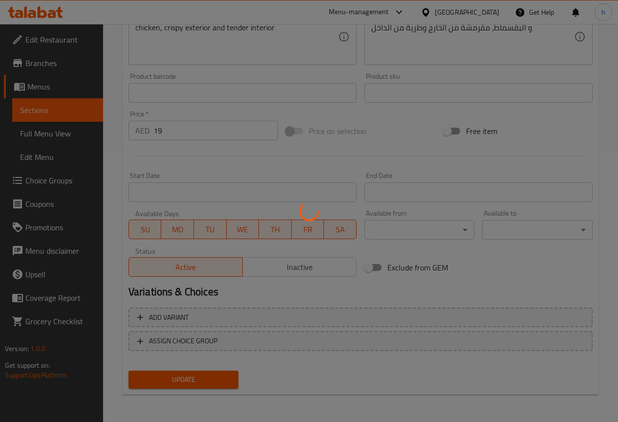
click at [65, 108] on div at bounding box center [309, 211] width 618 height 422
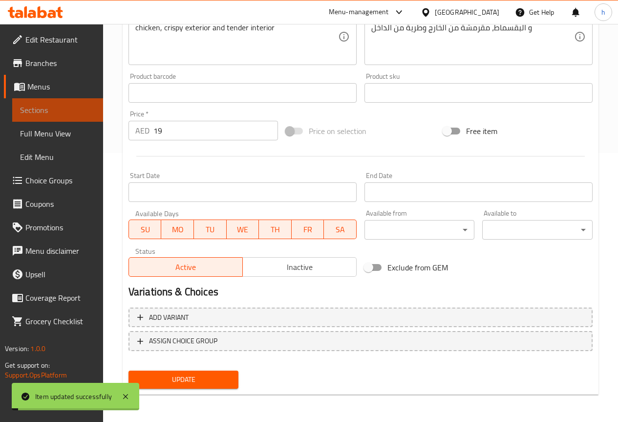
click at [65, 108] on span "Sections" at bounding box center [57, 110] width 75 height 12
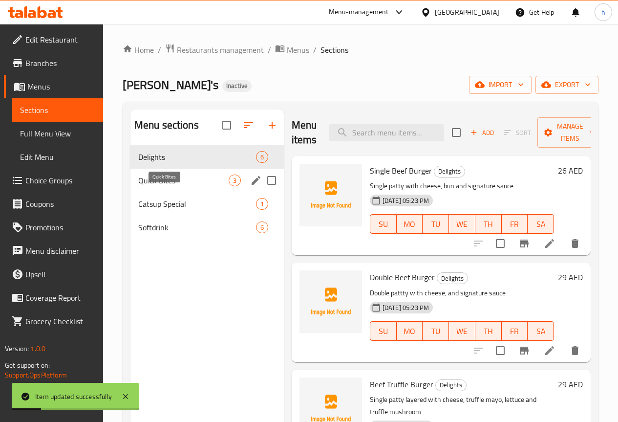
click at [167, 186] on span "Quick Bites" at bounding box center [183, 180] width 90 height 12
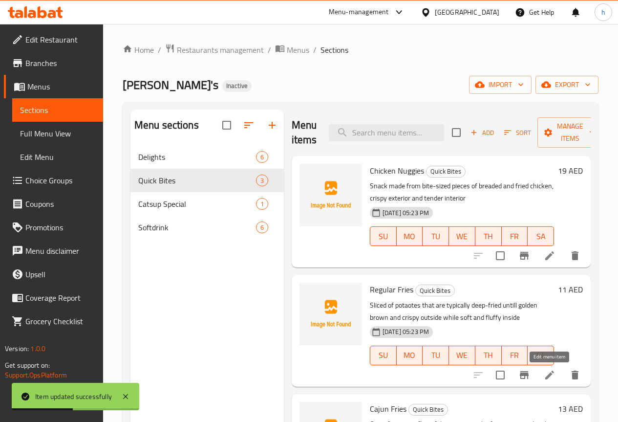
click at [554, 375] on icon at bounding box center [550, 375] width 12 height 12
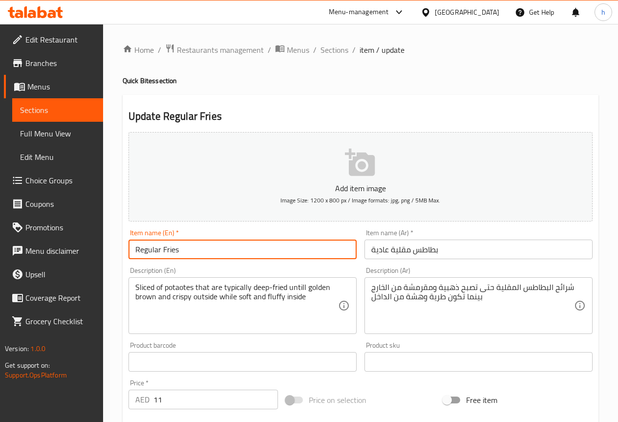
drag, startPoint x: 159, startPoint y: 250, endPoint x: 134, endPoint y: 249, distance: 25.5
click at [134, 249] on input "Regular Fries" at bounding box center [243, 249] width 228 height 20
drag, startPoint x: 181, startPoint y: 248, endPoint x: 163, endPoint y: 249, distance: 18.1
click at [163, 249] on input "Regular Fries" at bounding box center [243, 249] width 228 height 20
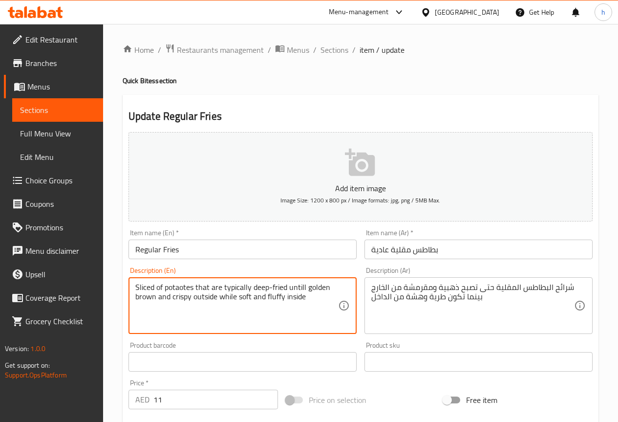
drag, startPoint x: 249, startPoint y: 287, endPoint x: 223, endPoint y: 286, distance: 25.9
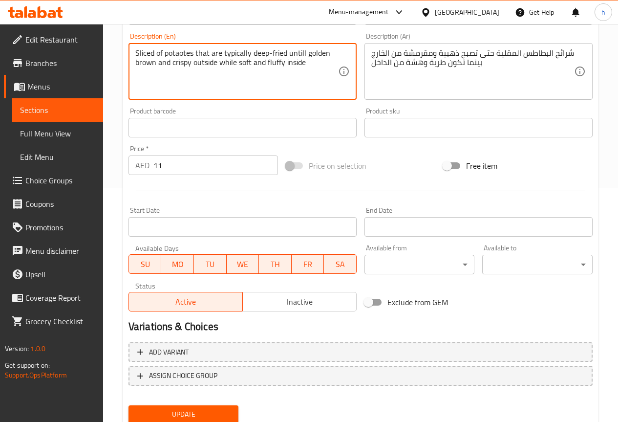
scroll to position [269, 0]
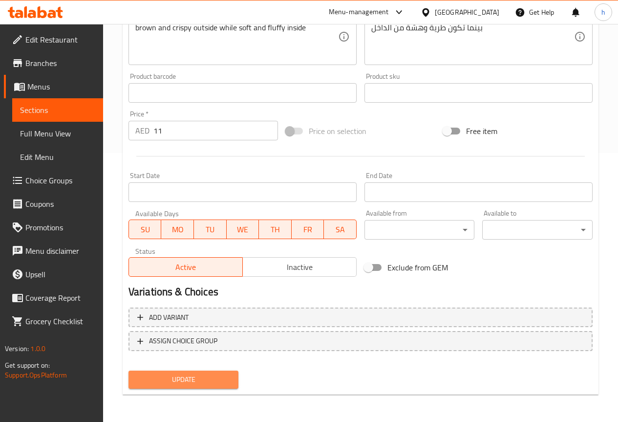
click at [215, 376] on span "Update" at bounding box center [183, 379] width 95 height 12
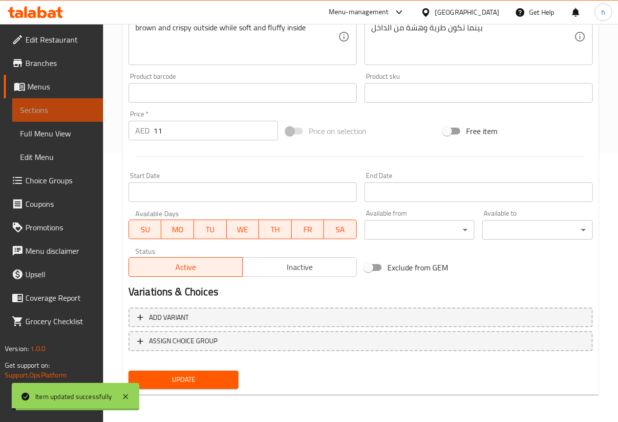
click at [66, 108] on span "Sections" at bounding box center [57, 110] width 75 height 12
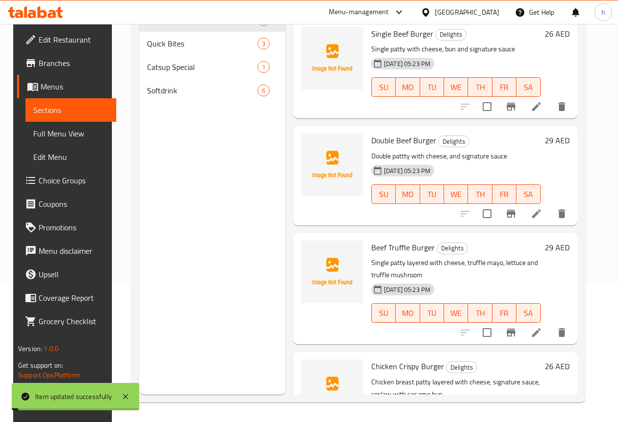
scroll to position [137, 0]
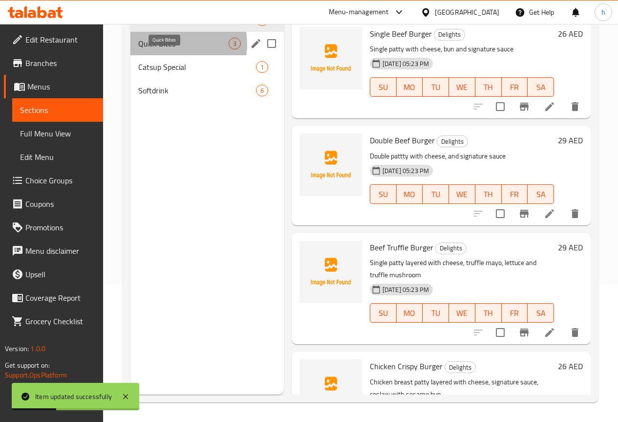
click at [170, 49] on span "Quick Bites" at bounding box center [183, 44] width 90 height 12
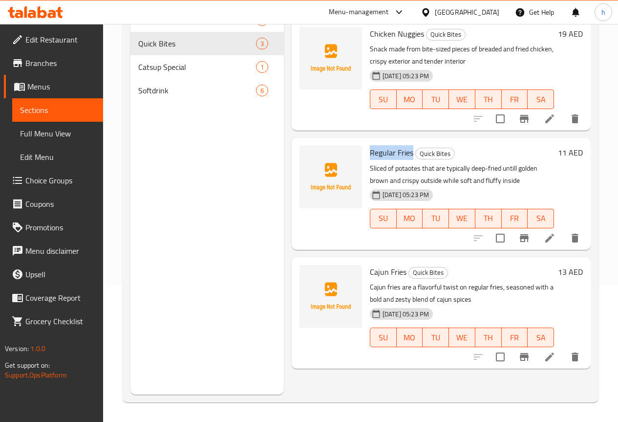
drag, startPoint x: 373, startPoint y: 152, endPoint x: 333, endPoint y: 152, distance: 39.6
click at [370, 152] on span "Regular Fries" at bounding box center [391, 152] width 43 height 15
copy span "Regular Fries"
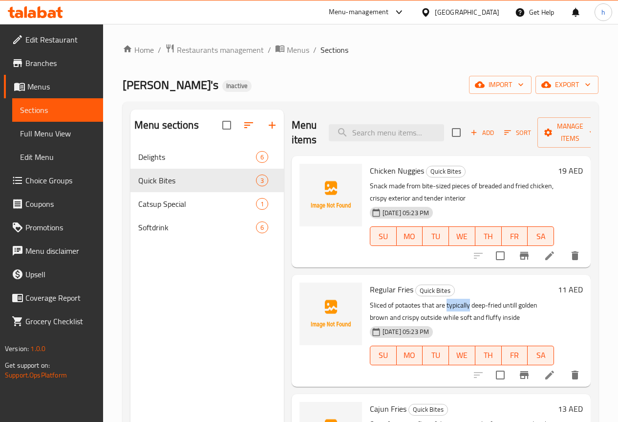
drag, startPoint x: 431, startPoint y: 305, endPoint x: 408, endPoint y: 307, distance: 22.6
click at [408, 307] on p "Sliced of potaotes that are typically deep-fried untill golden brown and crispy…" at bounding box center [462, 311] width 184 height 24
copy p "typically"
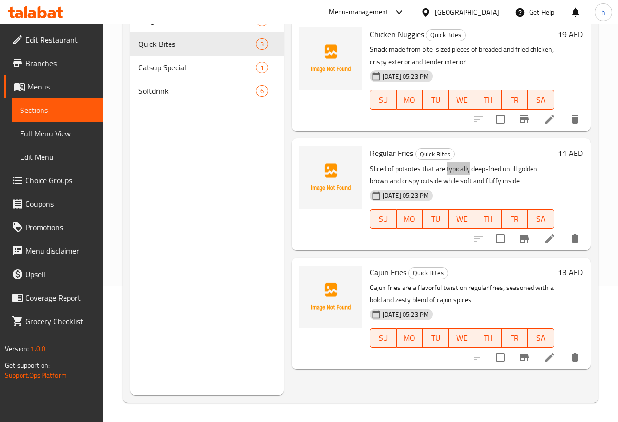
scroll to position [137, 0]
click at [572, 236] on icon "delete" at bounding box center [575, 238] width 7 height 9
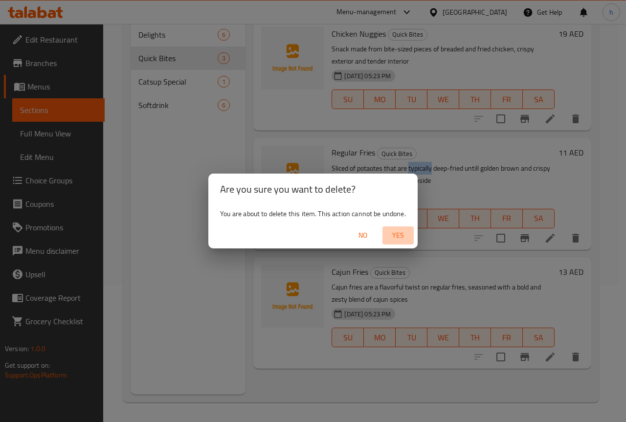
click at [397, 234] on span "Yes" at bounding box center [397, 235] width 23 height 12
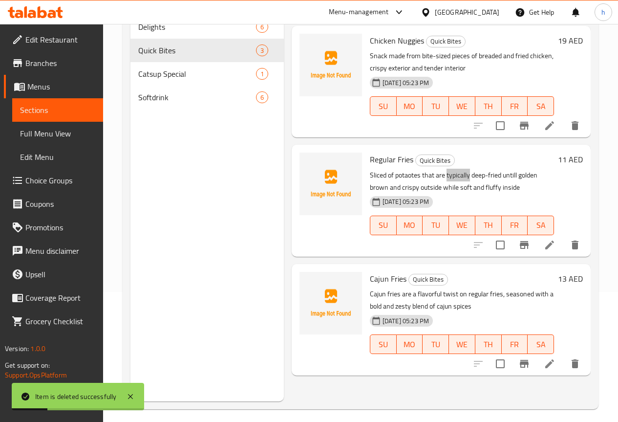
scroll to position [0, 0]
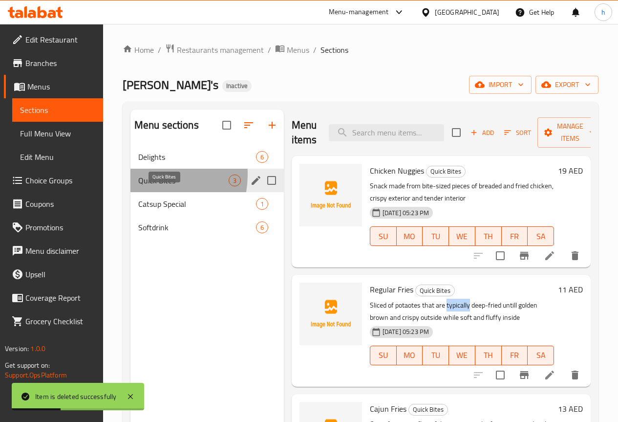
click at [145, 186] on span "Quick Bites" at bounding box center [183, 180] width 90 height 12
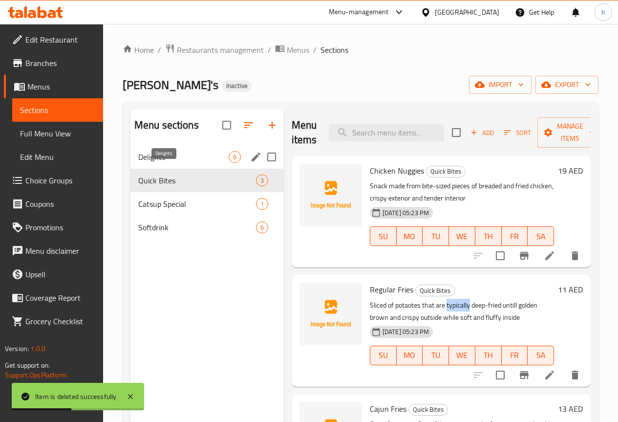
click at [156, 163] on span "Delights" at bounding box center [183, 157] width 90 height 12
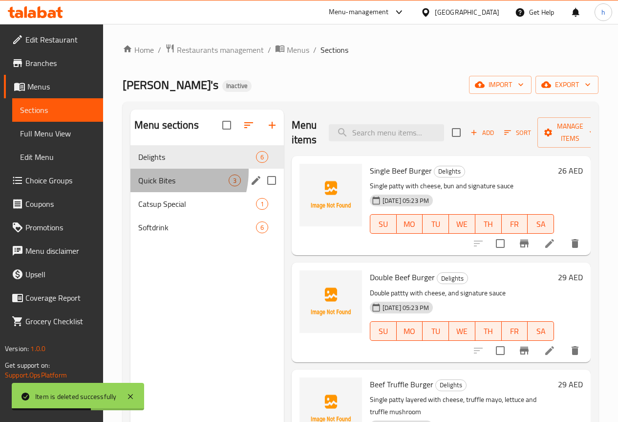
click at [157, 186] on div "Quick Bites 3" at bounding box center [206, 180] width 153 height 23
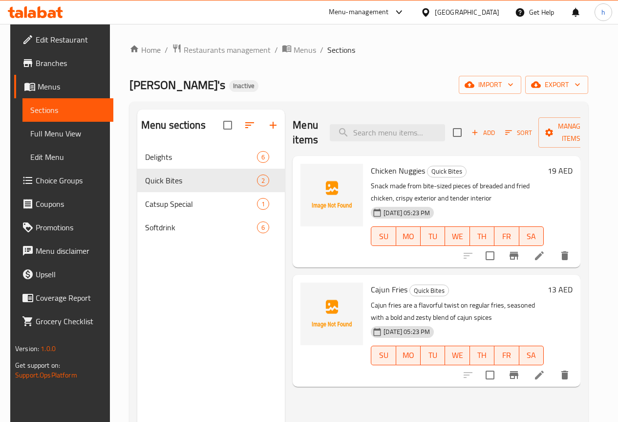
click at [545, 379] on icon at bounding box center [540, 375] width 12 height 12
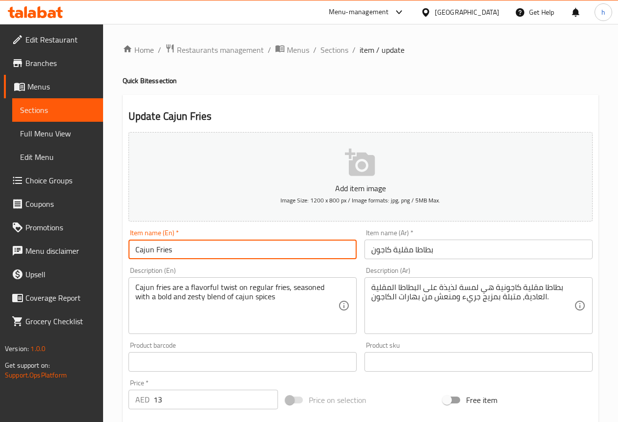
drag, startPoint x: 172, startPoint y: 251, endPoint x: 155, endPoint y: 250, distance: 16.6
click at [155, 250] on input "Cajun Fries" at bounding box center [243, 249] width 228 height 20
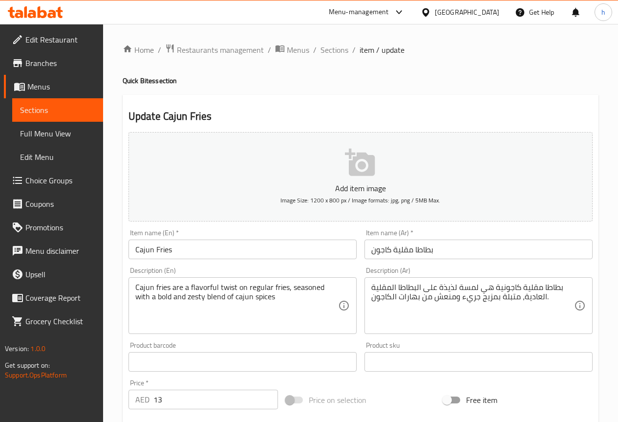
click at [414, 249] on input "بطاطا مقلية كاجون" at bounding box center [479, 249] width 228 height 20
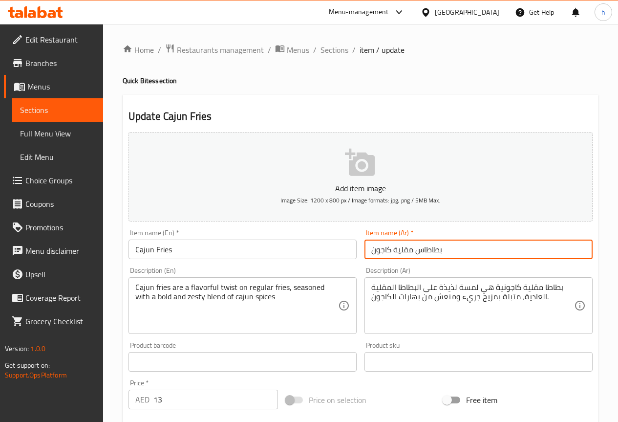
drag, startPoint x: 442, startPoint y: 251, endPoint x: 426, endPoint y: 251, distance: 16.6
click at [426, 251] on input "بطاطاس مقلية كاجون" at bounding box center [479, 249] width 228 height 20
click at [455, 250] on input "بطاطاس مقلية كاجون" at bounding box center [479, 249] width 228 height 20
drag, startPoint x: 455, startPoint y: 250, endPoint x: 430, endPoint y: 250, distance: 24.4
click at [430, 250] on input "بطاطاس مقلية كاجون" at bounding box center [479, 249] width 228 height 20
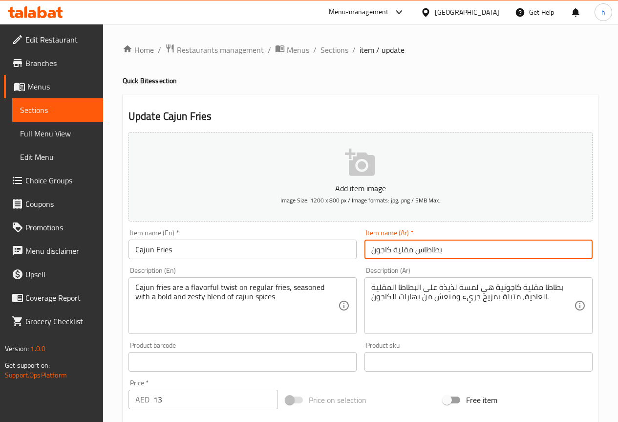
click at [470, 255] on input "بطاطاس مقلية كاجون" at bounding box center [479, 249] width 228 height 20
click at [450, 249] on input "بطاطاس مقلية كاجون" at bounding box center [479, 249] width 228 height 20
drag, startPoint x: 450, startPoint y: 249, endPoint x: 437, endPoint y: 249, distance: 12.7
click at [437, 249] on input "بطاطاس مقلية كاجون" at bounding box center [479, 249] width 228 height 20
click at [452, 252] on input "بطاطاس مقلية كاجون" at bounding box center [479, 249] width 228 height 20
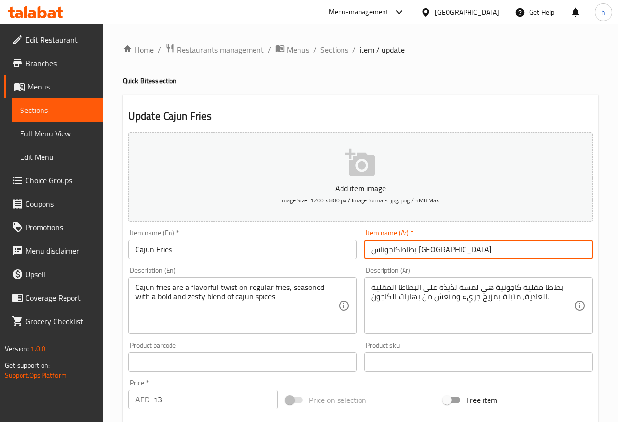
click at [450, 250] on input "بطاطكاجوناس [GEOGRAPHIC_DATA]" at bounding box center [479, 249] width 228 height 20
drag, startPoint x: 422, startPoint y: 250, endPoint x: 401, endPoint y: 250, distance: 21.0
click at [401, 250] on input "بطاطكاجوناس [GEOGRAPHIC_DATA]" at bounding box center [479, 249] width 228 height 20
click at [452, 254] on input "بطاطس مقلية كاجونا" at bounding box center [479, 249] width 228 height 20
drag, startPoint x: 423, startPoint y: 250, endPoint x: 438, endPoint y: 251, distance: 15.2
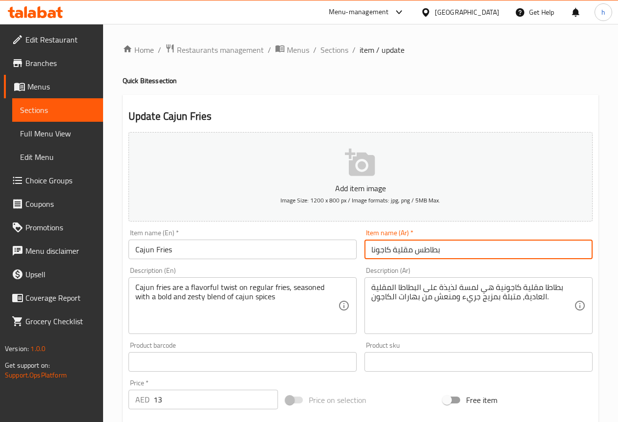
click at [438, 251] on input "بطاطس مقلية كاجونا" at bounding box center [479, 249] width 228 height 20
click at [425, 251] on input "بطاطس مقلية كاجونا" at bounding box center [479, 249] width 228 height 20
drag, startPoint x: 423, startPoint y: 250, endPoint x: 445, endPoint y: 250, distance: 22.0
click at [445, 250] on input "بطاطاس مقلية كاجونا" at bounding box center [479, 249] width 228 height 20
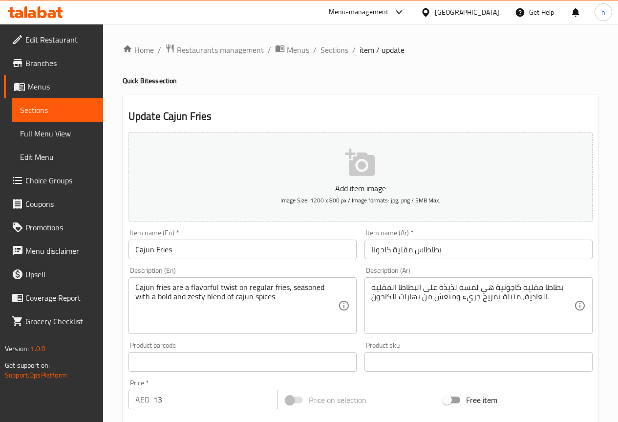
click at [221, 251] on input "Cajun Fries" at bounding box center [243, 249] width 228 height 20
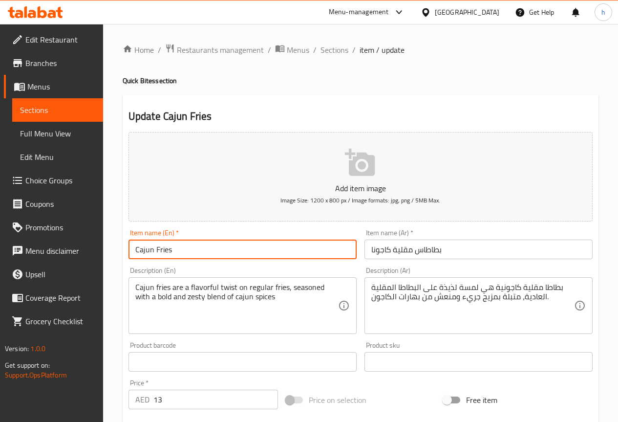
drag, startPoint x: 152, startPoint y: 249, endPoint x: 130, endPoint y: 248, distance: 22.5
click at [130, 248] on input "Cajun Fries" at bounding box center [243, 249] width 228 height 20
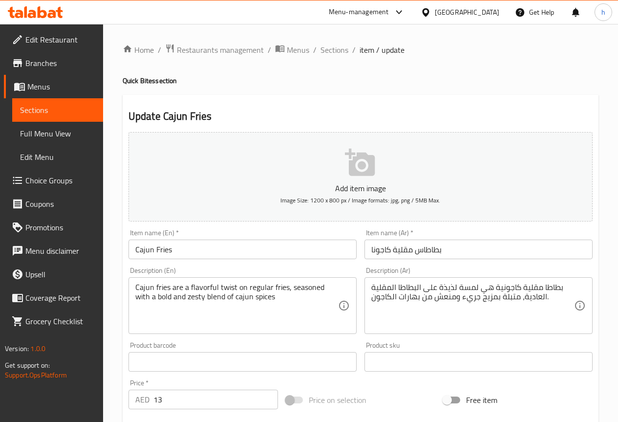
click at [450, 248] on input "بطاطاس مقلية كاجونا" at bounding box center [479, 249] width 228 height 20
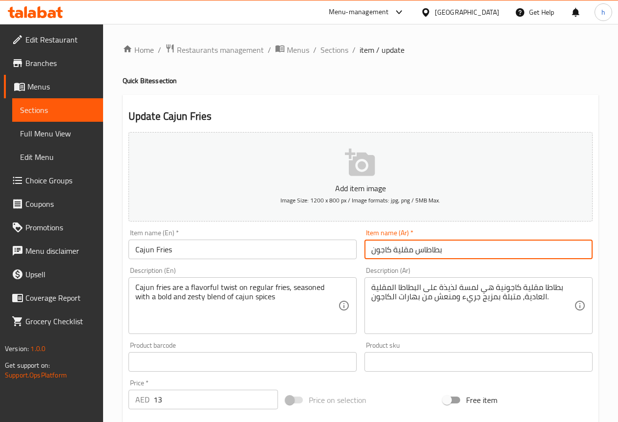
click at [423, 250] on input "بطاطاس مقلية كاجون" at bounding box center [479, 249] width 228 height 20
type input "بطاطس مقلية كاجون"
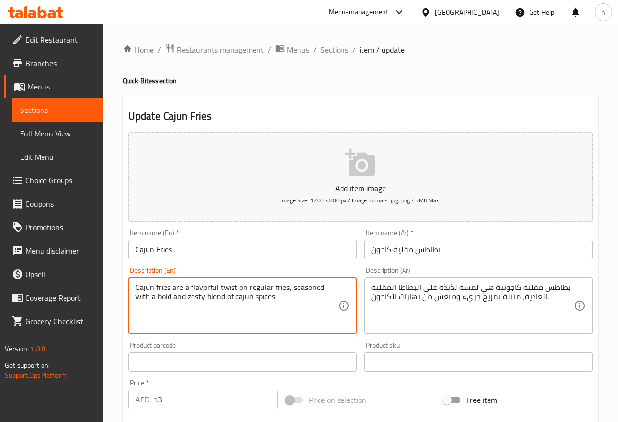
drag, startPoint x: 217, startPoint y: 286, endPoint x: 187, endPoint y: 284, distance: 30.4
click at [217, 289] on textarea "Cajun fries are a flavorful twist on regular fries, seasoned with a bold and ze…" at bounding box center [236, 305] width 203 height 46
click at [211, 287] on textarea "Cajun fries are a flavorful twist on regular fries, seasoned with a bold and ze…" at bounding box center [236, 305] width 203 height 46
drag, startPoint x: 217, startPoint y: 286, endPoint x: 189, endPoint y: 286, distance: 27.9
click at [189, 286] on textarea "Cajun fries are a flavorful twist on regular fries, seasoned with a bold and ze…" at bounding box center [236, 305] width 203 height 46
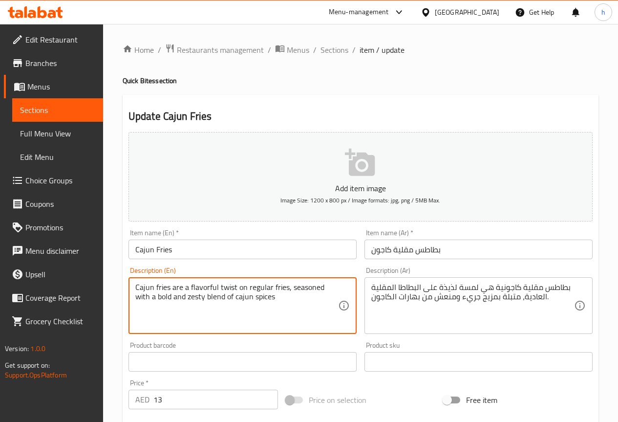
drag, startPoint x: 234, startPoint y: 287, endPoint x: 218, endPoint y: 285, distance: 16.3
click at [218, 285] on textarea "Cajun fries are a flavorful twist on regular fries, seasoned with a bold and ze…" at bounding box center [236, 305] width 203 height 46
drag, startPoint x: 217, startPoint y: 286, endPoint x: 190, endPoint y: 285, distance: 26.9
click at [190, 285] on textarea "Cajun fries are a flavorful twist on regular fries, seasoned with a bold and ze…" at bounding box center [236, 305] width 203 height 46
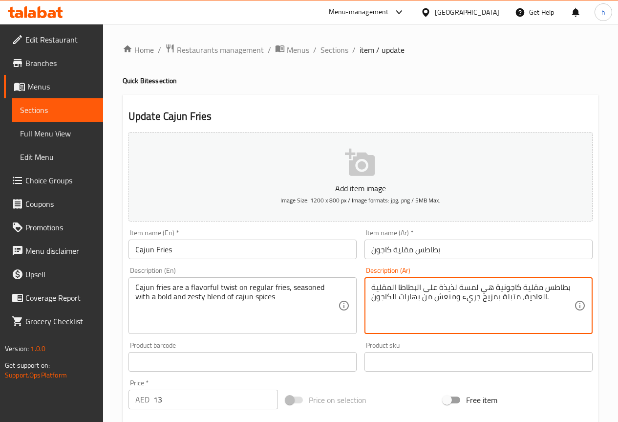
drag, startPoint x: 478, startPoint y: 288, endPoint x: 458, endPoint y: 292, distance: 20.0
click at [480, 287] on textarea "بطاطس مقلية كاجونية هيتويست لذيذة على البطاطا المقلية العادية، متبلة بمزيج جريء…" at bounding box center [472, 305] width 203 height 46
click at [437, 287] on textarea "بطاطس مقلية كاجونية هي تويست لذيذة على البطاطا المقلية العادية، متبلة بمزيج جري…" at bounding box center [472, 305] width 203 height 46
click at [439, 287] on textarea "بطاطس مقلية كاجونية هي تويست لذيذة على البطاطا المقلية العادية، متبلة بمزيج جري…" at bounding box center [472, 305] width 203 height 46
click at [397, 287] on textarea "بطاطس مقلية كاجونية هي تويست لذيذ على البطاطا المقلية العادية، متبلة بمزيج جريء…" at bounding box center [472, 305] width 203 height 46
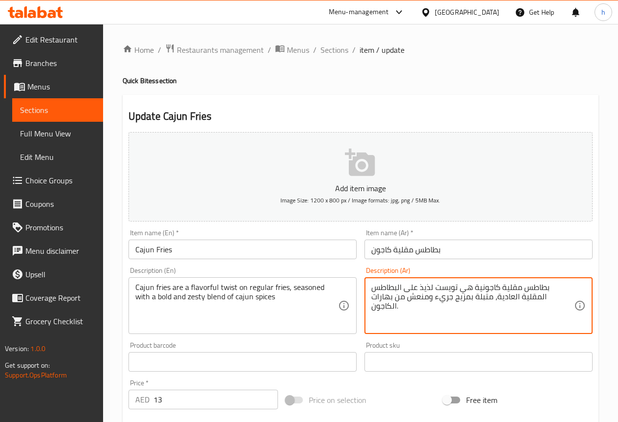
click at [498, 298] on textarea "بطاطس مقلية كاجونية هي تويست لذيذ على البطاطس المقلية العادية، متبلة بمزيج جريء…" at bounding box center [472, 305] width 203 height 46
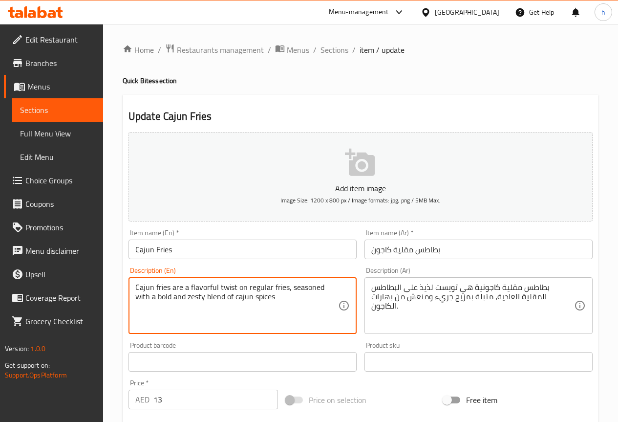
drag, startPoint x: 209, startPoint y: 296, endPoint x: 189, endPoint y: 303, distance: 21.5
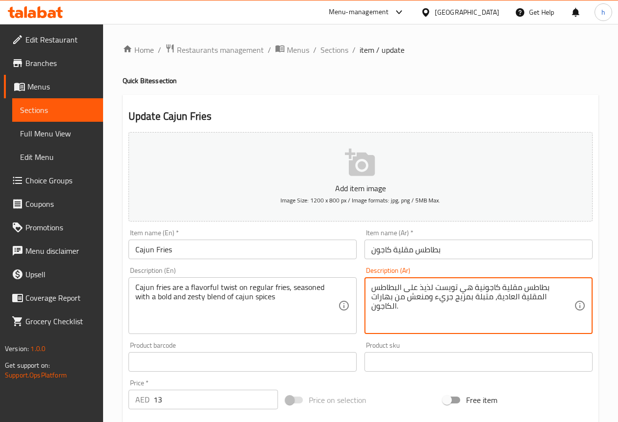
drag, startPoint x: 480, startPoint y: 298, endPoint x: 430, endPoint y: 304, distance: 50.2
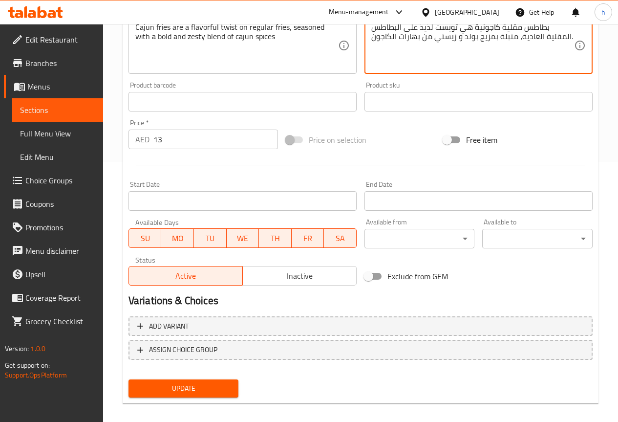
scroll to position [269, 0]
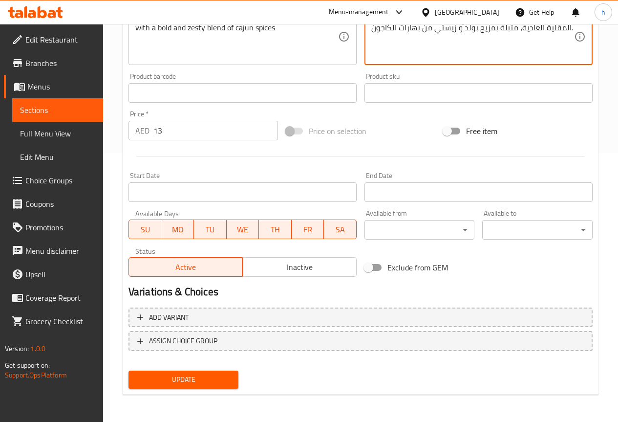
type textarea "بطاطس مقلية كاجونية هي تويست لذيذ على البطاطس المقلية العادية، متبلة بمزيج بولد…"
click at [184, 383] on span "Update" at bounding box center [183, 379] width 95 height 12
click at [55, 83] on span "Menus" at bounding box center [61, 87] width 68 height 12
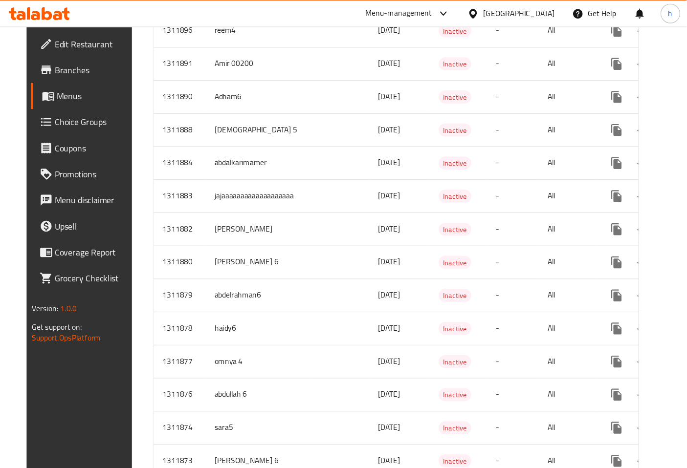
scroll to position [733, 0]
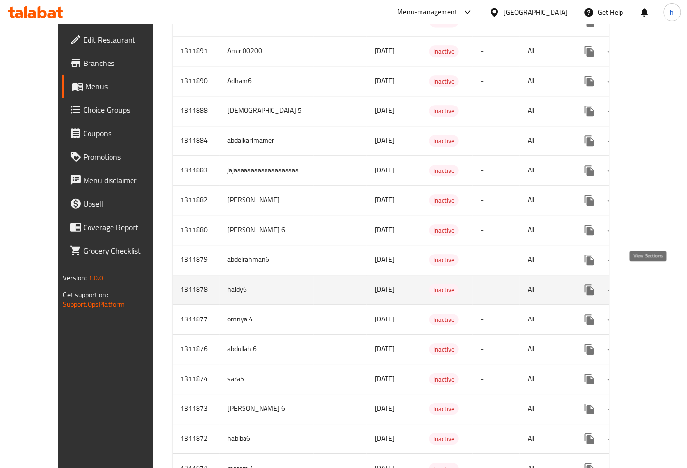
click at [618, 285] on icon "enhanced table" at bounding box center [659, 289] width 9 height 9
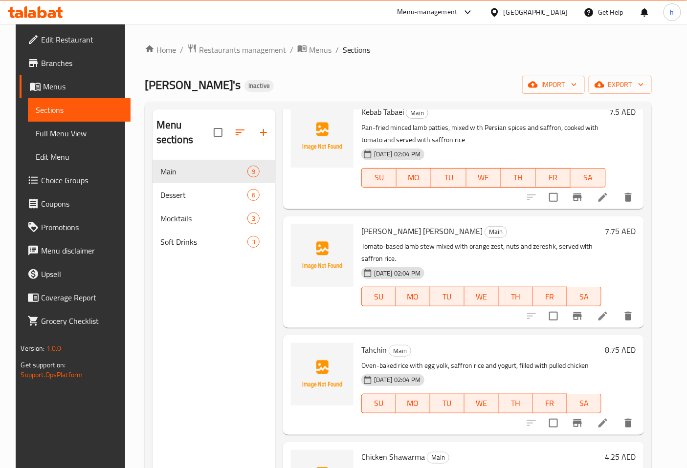
scroll to position [217, 0]
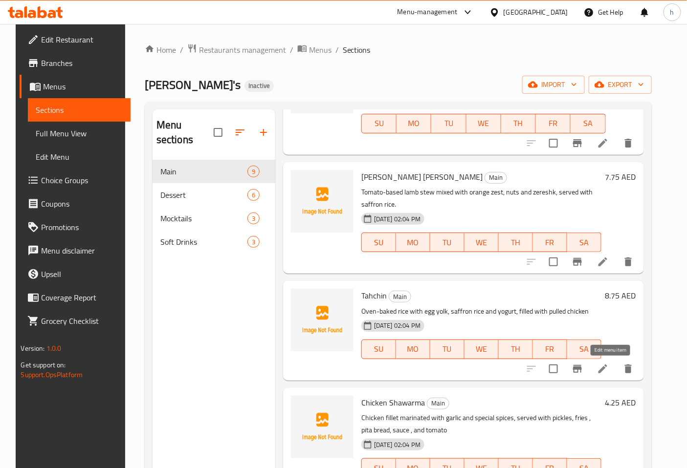
click at [605, 372] on icon at bounding box center [603, 369] width 12 height 12
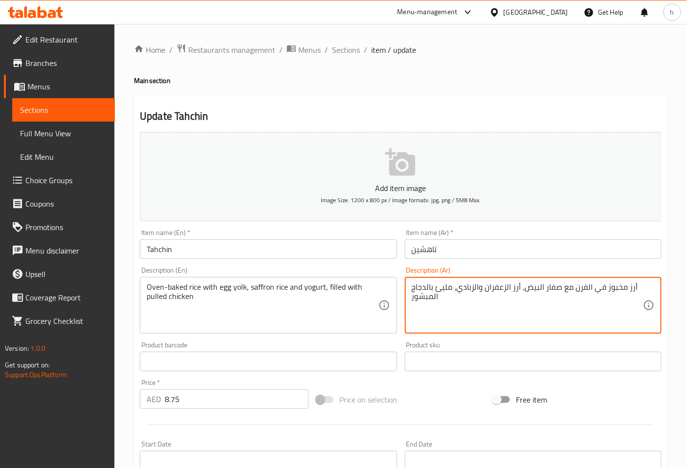
drag, startPoint x: 625, startPoint y: 290, endPoint x: 571, endPoint y: 282, distance: 54.3
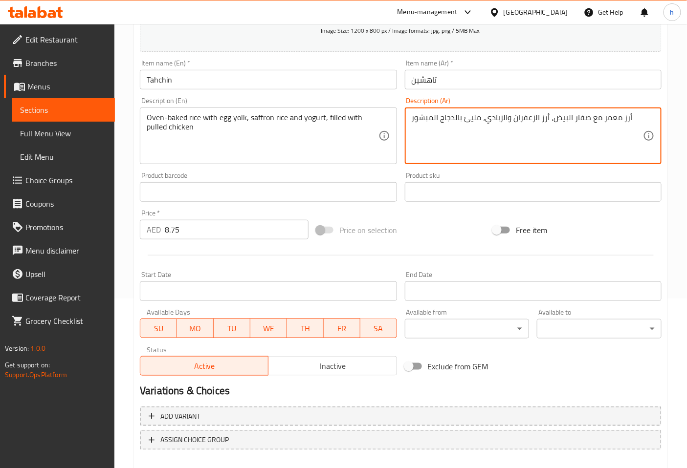
scroll to position [217, 0]
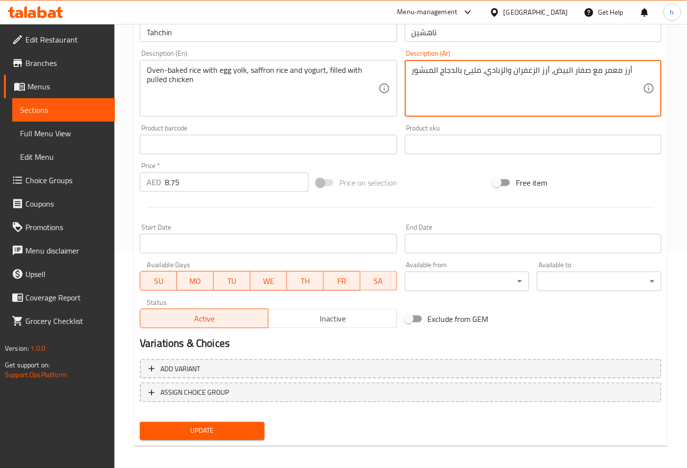
type textarea "أرز معمر مع صفار البيض، أرز الزعفران والزبادي، مليئ بالدجاج المبشور"
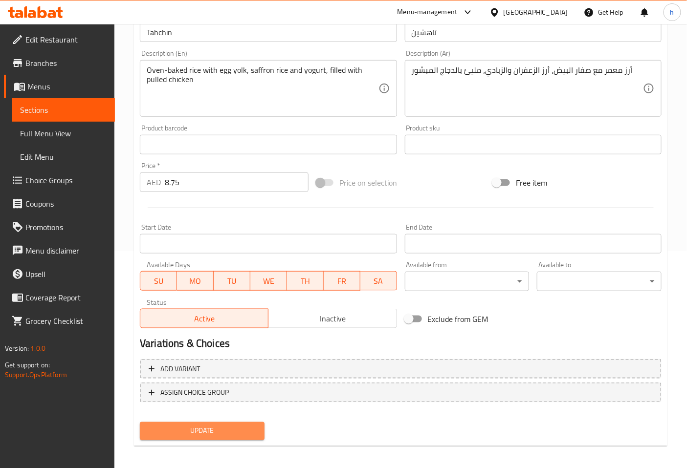
click at [209, 421] on span "Update" at bounding box center [202, 431] width 109 height 12
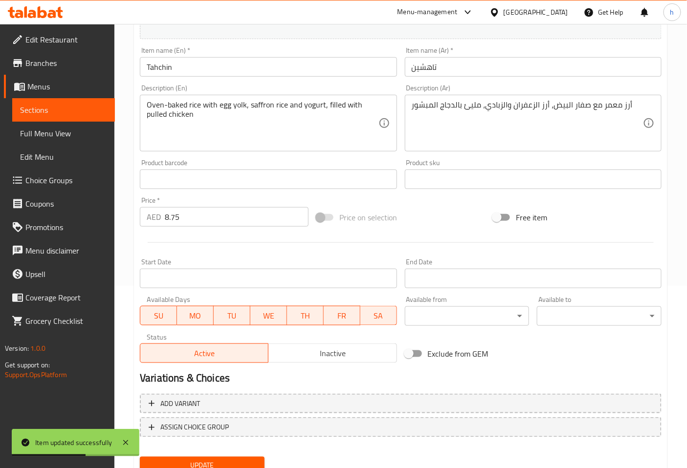
scroll to position [163, 0]
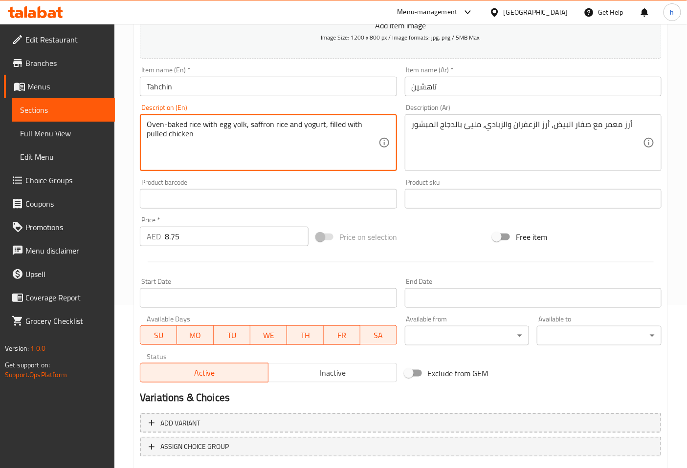
drag, startPoint x: 187, startPoint y: 124, endPoint x: 145, endPoint y: 130, distance: 43.0
drag, startPoint x: 207, startPoint y: 138, endPoint x: 194, endPoint y: 134, distance: 13.9
click at [207, 139] on textarea "Oven-baked rice with egg yolk, saffron rice and yogurt, filled with pulled chic…" at bounding box center [262, 143] width 231 height 46
drag, startPoint x: 184, startPoint y: 125, endPoint x: 159, endPoint y: 125, distance: 25.4
click at [159, 125] on textarea "Oven-baked rice with egg yolk, saffron rice and yogurt, filled with pulled chic…" at bounding box center [262, 143] width 231 height 46
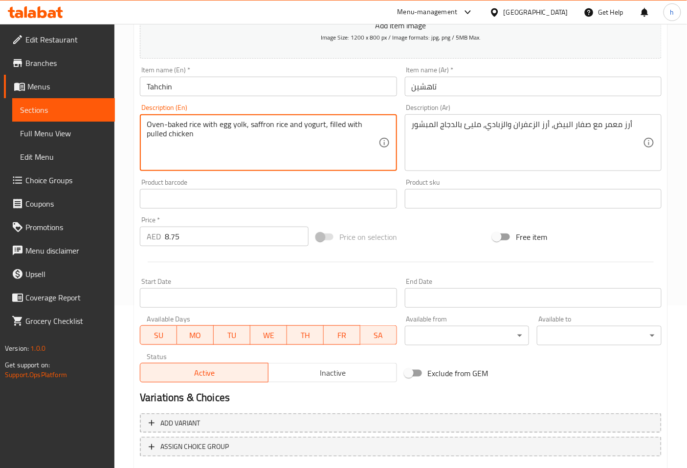
drag, startPoint x: 186, startPoint y: 124, endPoint x: 146, endPoint y: 126, distance: 40.6
click at [146, 126] on div "Oven-baked rice with egg yolk, saffron rice and yogurt, filled with pulled chic…" at bounding box center [268, 142] width 257 height 57
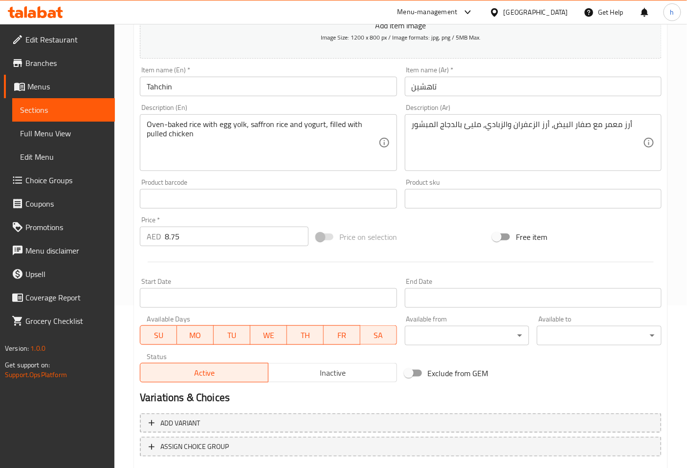
click at [52, 85] on span "Menus" at bounding box center [67, 87] width 80 height 12
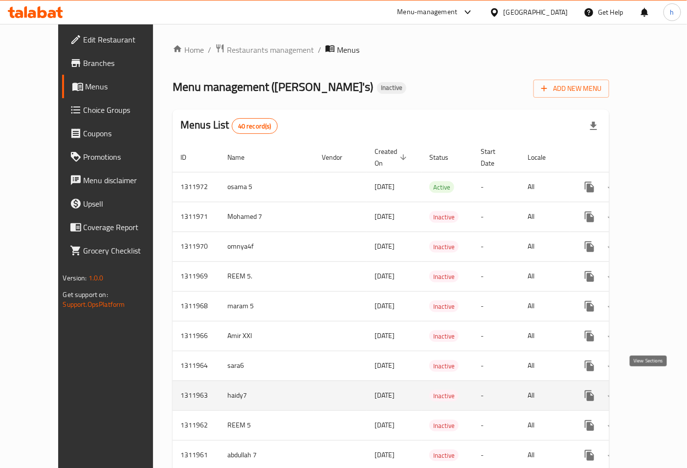
click at [618, 390] on icon "enhanced table" at bounding box center [660, 396] width 12 height 12
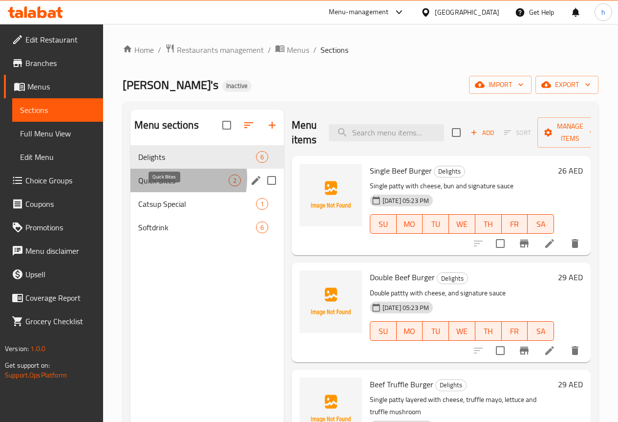
click at [162, 186] on span "Quick Bites" at bounding box center [183, 180] width 90 height 12
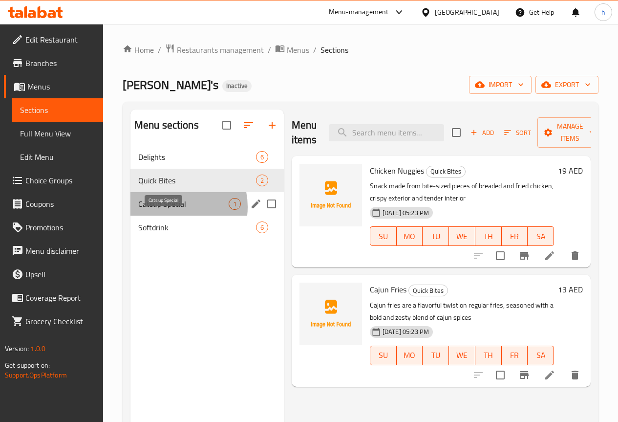
click at [170, 210] on span "Catsup Special" at bounding box center [183, 204] width 90 height 12
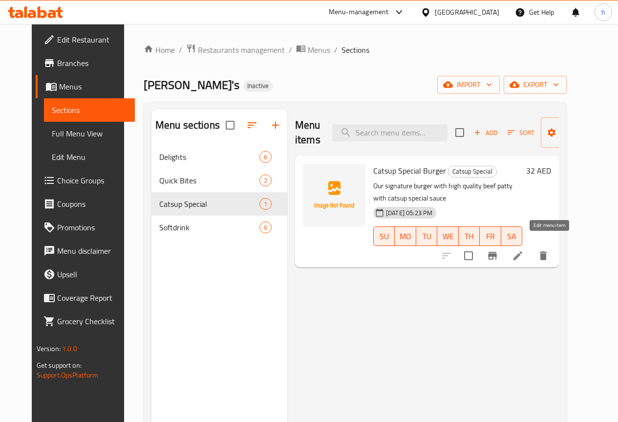
click at [524, 250] on icon at bounding box center [518, 256] width 12 height 12
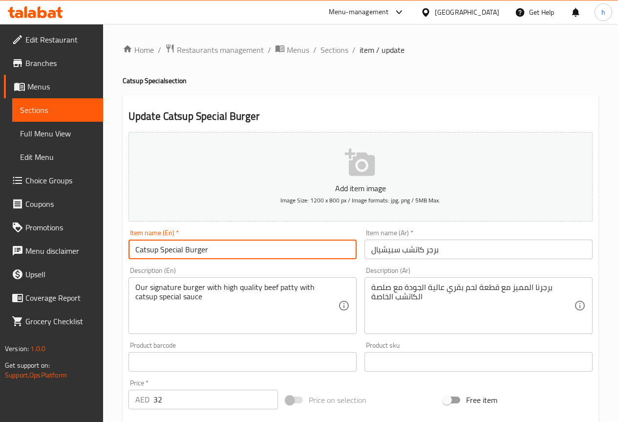
drag, startPoint x: 157, startPoint y: 251, endPoint x: 217, endPoint y: 254, distance: 60.7
click at [217, 254] on input "Catsup Special Burger" at bounding box center [243, 249] width 228 height 20
click at [230, 254] on input "Catsup Special Burger" at bounding box center [243, 249] width 228 height 20
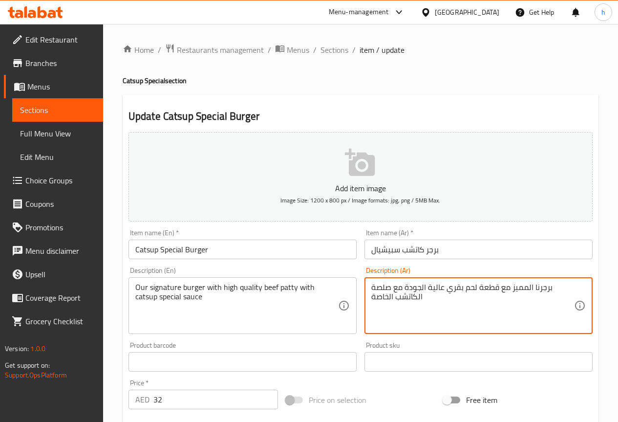
drag, startPoint x: 533, startPoint y: 286, endPoint x: 512, endPoint y: 288, distance: 21.6
drag, startPoint x: 498, startPoint y: 287, endPoint x: 478, endPoint y: 292, distance: 21.0
click at [478, 292] on textarea "برجرنا السجنيتشر مع قطعة لحم بقري عالية الجودة مع صلصة الكاتشب الخاصة" at bounding box center [472, 305] width 203 height 46
drag, startPoint x: 392, startPoint y: 296, endPoint x: 372, endPoint y: 297, distance: 20.0
click at [372, 297] on textarea "برجرنا السجنيتشر مع شريحة لحم بقري عالية الجودة مع صلصة الكاتشب الخاصة" at bounding box center [472, 305] width 203 height 46
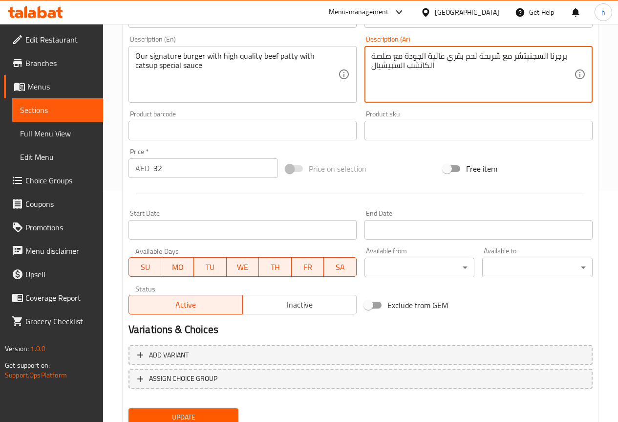
scroll to position [269, 0]
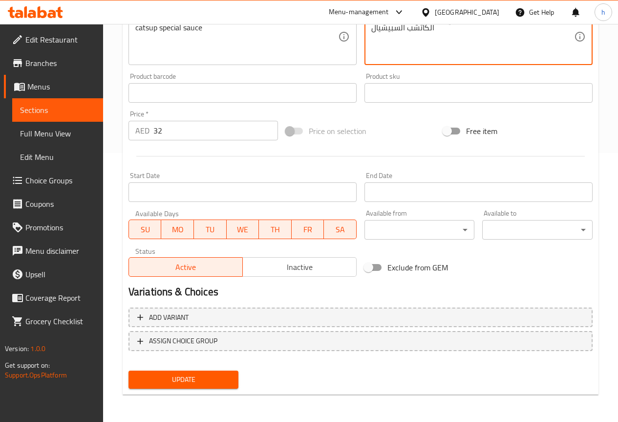
type textarea "برجرنا السجنيتشر مع شريحة لحم بقري عالية الجودة مع صلصة الكاتشب السبيشيال"
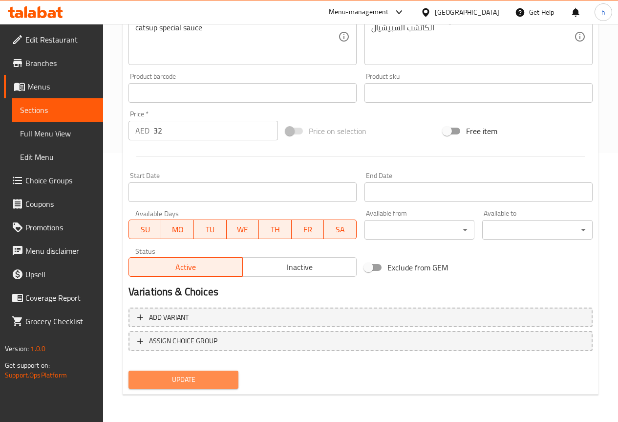
click at [217, 381] on span "Update" at bounding box center [183, 379] width 95 height 12
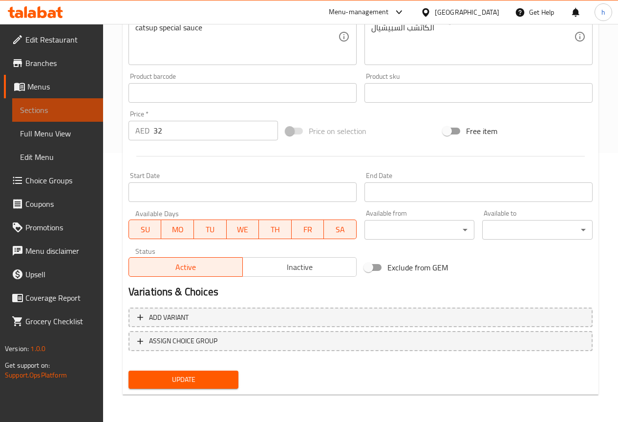
click at [51, 104] on link "Sections" at bounding box center [57, 109] width 91 height 23
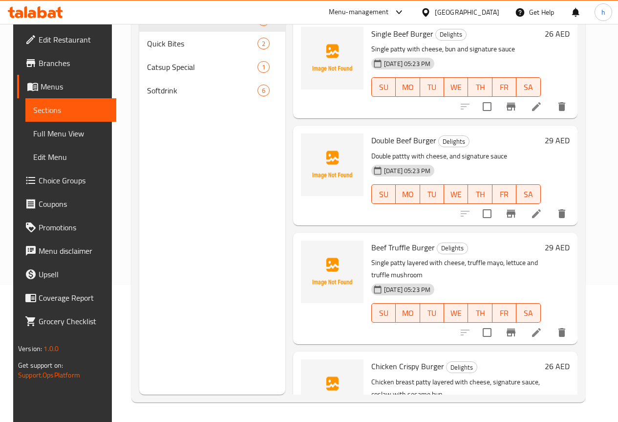
scroll to position [137, 0]
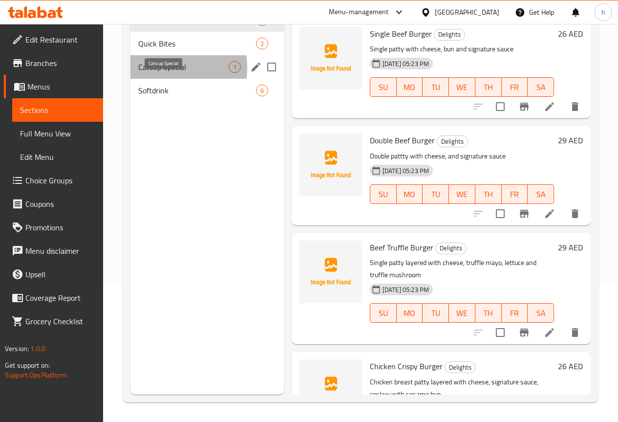
click at [153, 73] on span "Catsup Special" at bounding box center [183, 67] width 90 height 12
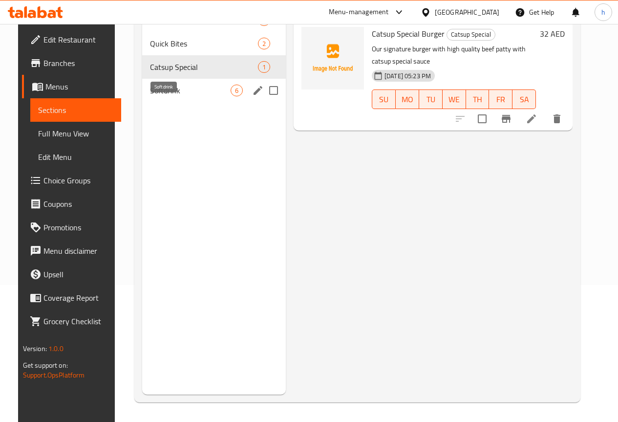
click at [153, 96] on span "Softdrink" at bounding box center [190, 91] width 81 height 12
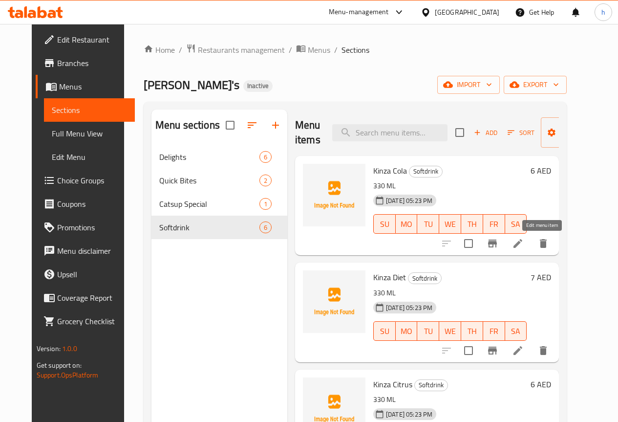
click at [524, 244] on icon at bounding box center [518, 244] width 12 height 12
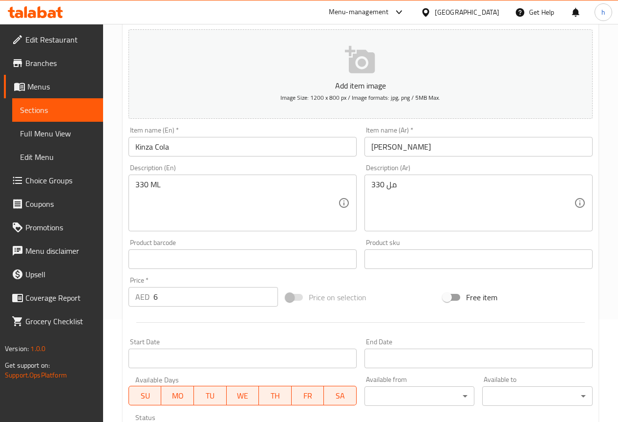
scroll to position [98, 0]
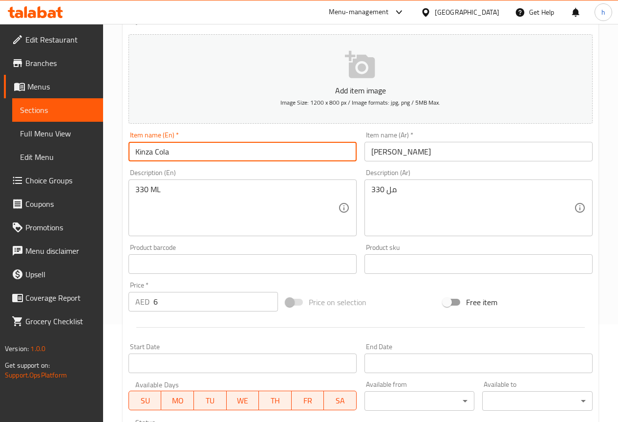
drag, startPoint x: 171, startPoint y: 152, endPoint x: 125, endPoint y: 146, distance: 46.3
click at [125, 146] on div "Item name (En)   * Kinza Cola Item name (En) *" at bounding box center [243, 147] width 236 height 38
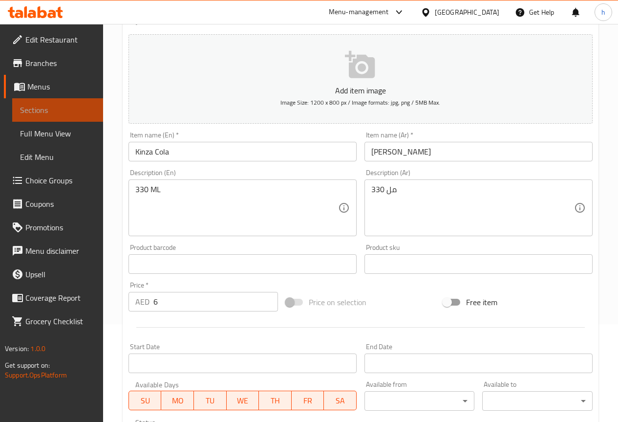
click at [68, 109] on span "Sections" at bounding box center [57, 110] width 75 height 12
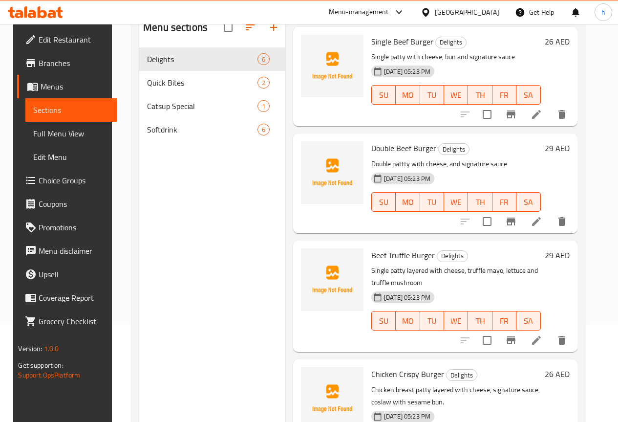
scroll to position [49, 0]
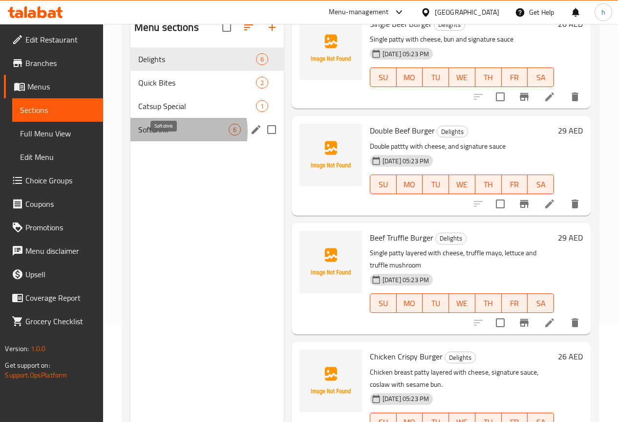
click at [175, 135] on span "Softdrink" at bounding box center [183, 130] width 90 height 12
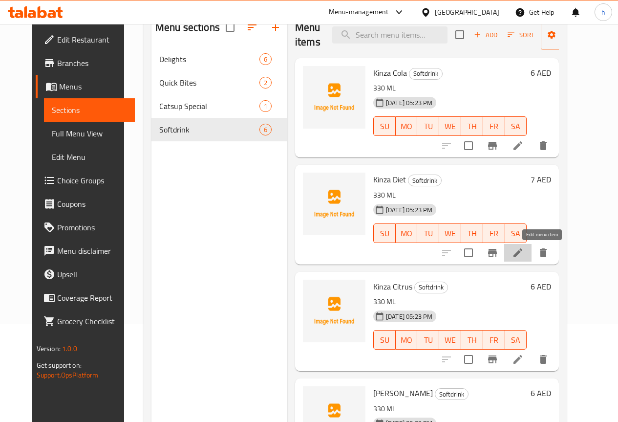
click at [524, 253] on icon at bounding box center [518, 253] width 12 height 12
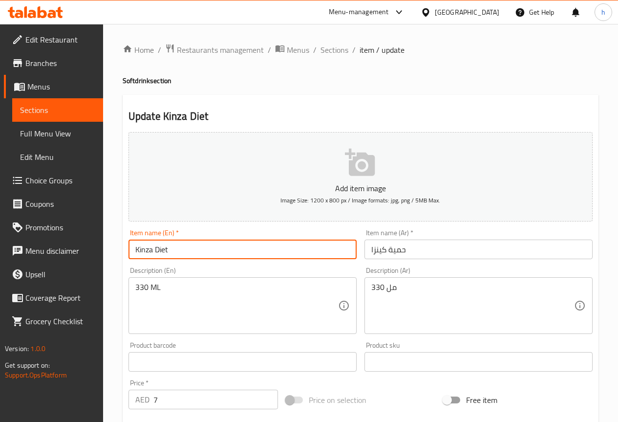
drag, startPoint x: 169, startPoint y: 250, endPoint x: 156, endPoint y: 252, distance: 12.9
click at [156, 252] on input "Kinza Diet" at bounding box center [243, 249] width 228 height 20
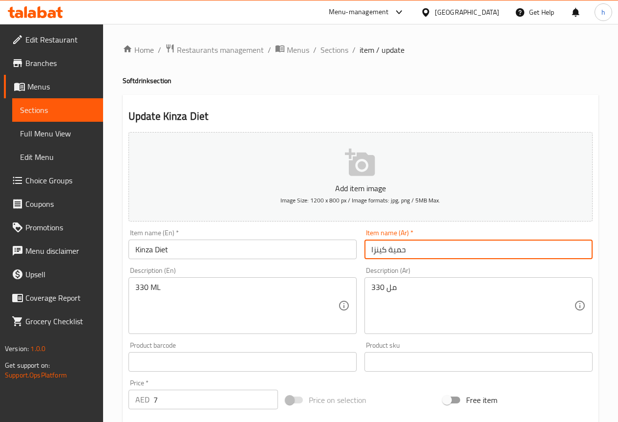
drag, startPoint x: 401, startPoint y: 251, endPoint x: 389, endPoint y: 252, distance: 12.2
click at [389, 252] on input "حمية كينزا" at bounding box center [479, 249] width 228 height 20
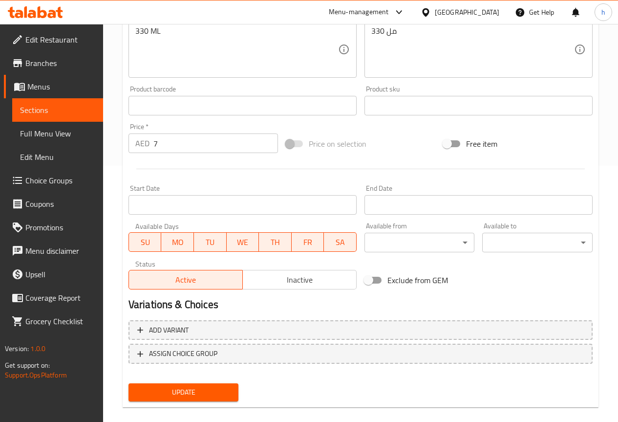
scroll to position [269, 0]
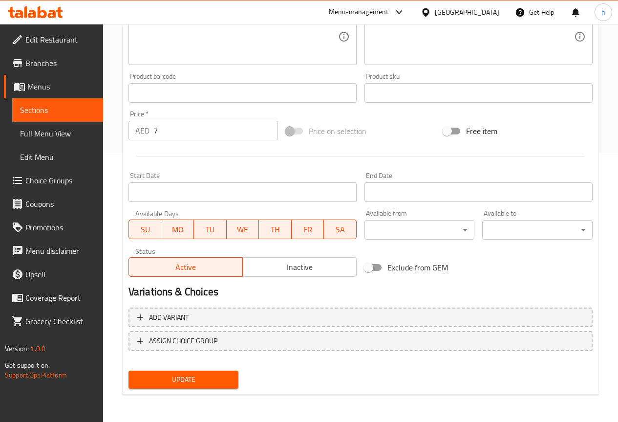
type input "[PERSON_NAME]"
click at [193, 384] on span "Update" at bounding box center [183, 379] width 95 height 12
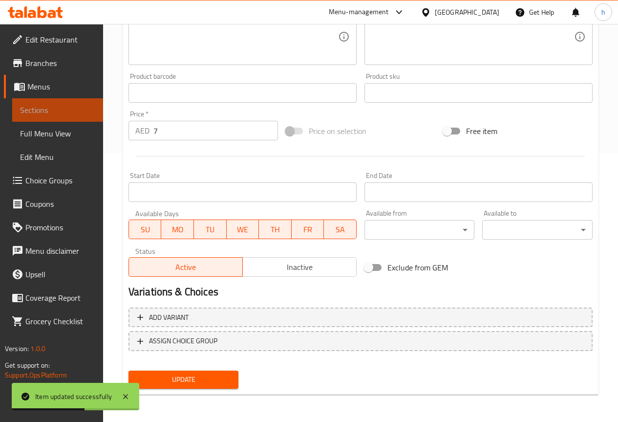
click at [68, 106] on span "Sections" at bounding box center [57, 110] width 75 height 12
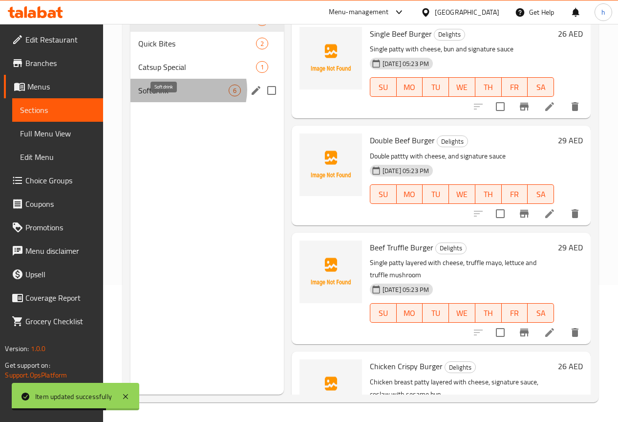
click at [184, 96] on span "Softdrink" at bounding box center [183, 91] width 90 height 12
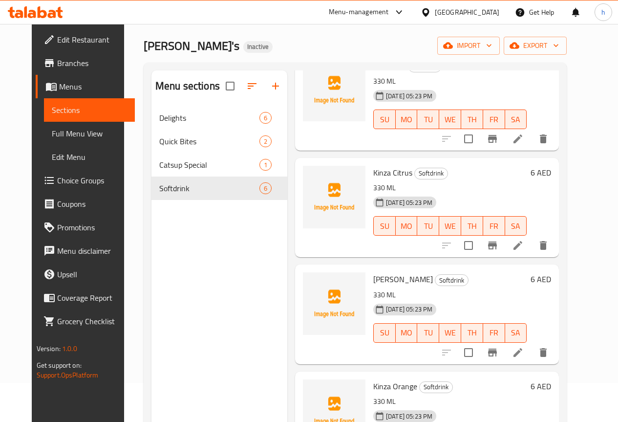
scroll to position [195, 0]
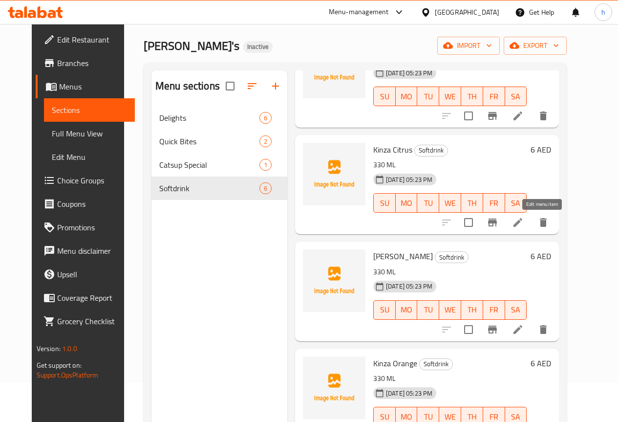
click at [522, 224] on icon at bounding box center [518, 222] width 9 height 9
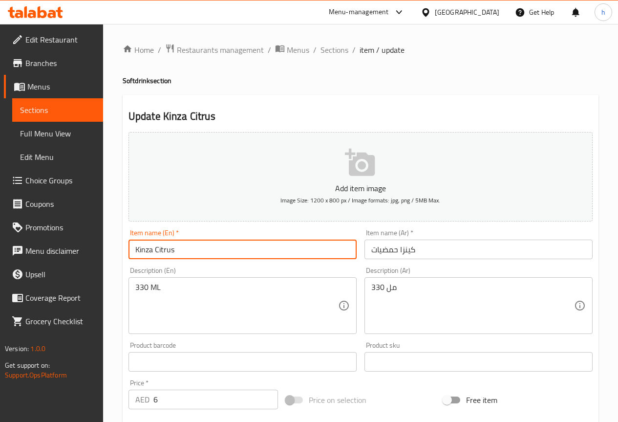
drag, startPoint x: 173, startPoint y: 251, endPoint x: 155, endPoint y: 254, distance: 17.9
click at [155, 254] on input "Kinza Citrus" at bounding box center [243, 249] width 228 height 20
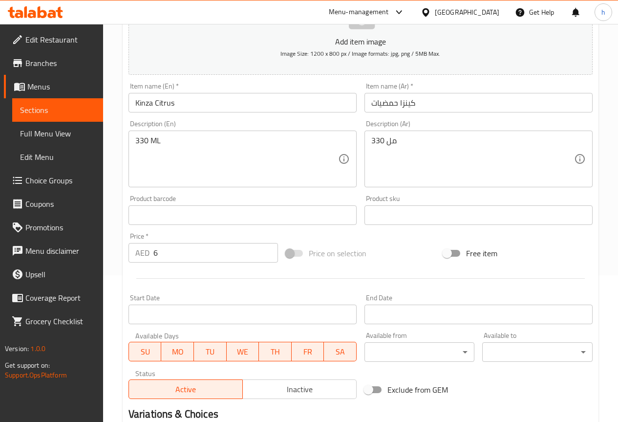
scroll to position [244, 0]
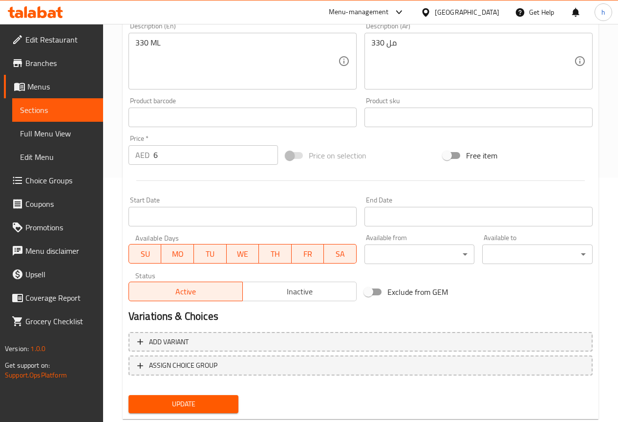
click at [215, 401] on span "Update" at bounding box center [183, 404] width 95 height 12
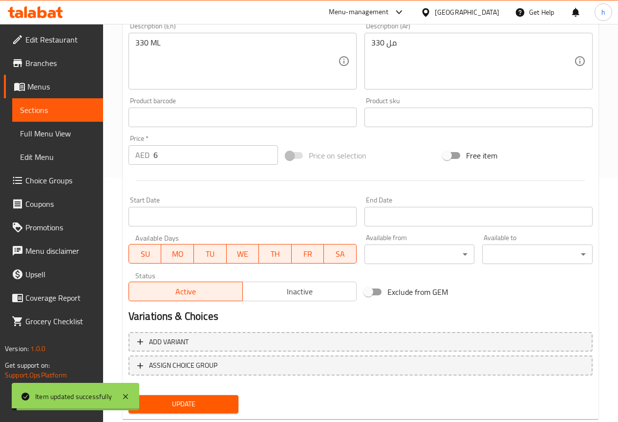
click at [64, 103] on link "Sections" at bounding box center [57, 109] width 91 height 23
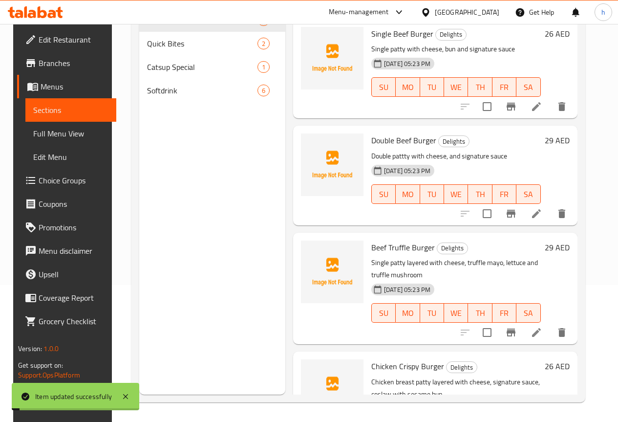
scroll to position [137, 0]
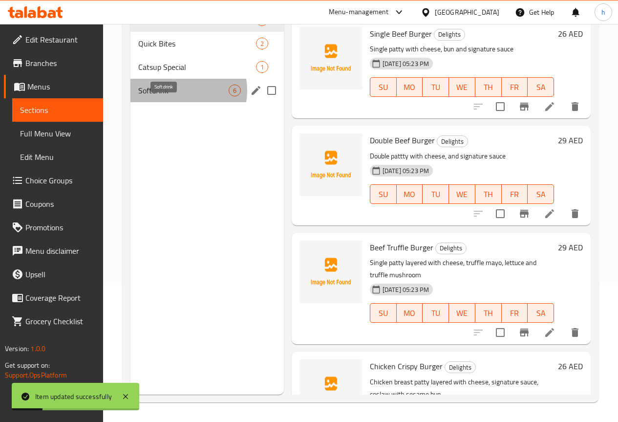
click at [174, 96] on span "Softdrink" at bounding box center [183, 91] width 90 height 12
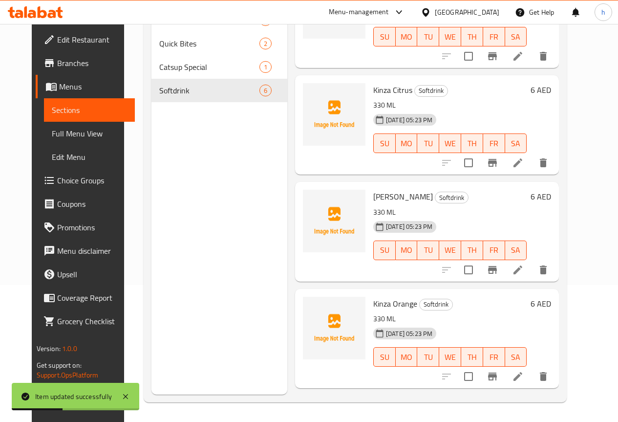
scroll to position [98, 0]
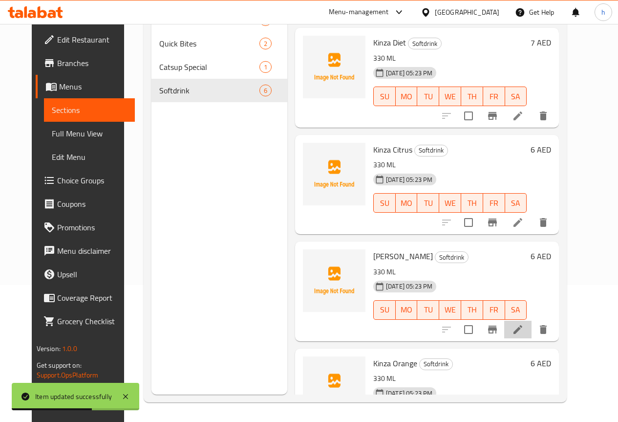
click at [532, 335] on li at bounding box center [517, 330] width 27 height 18
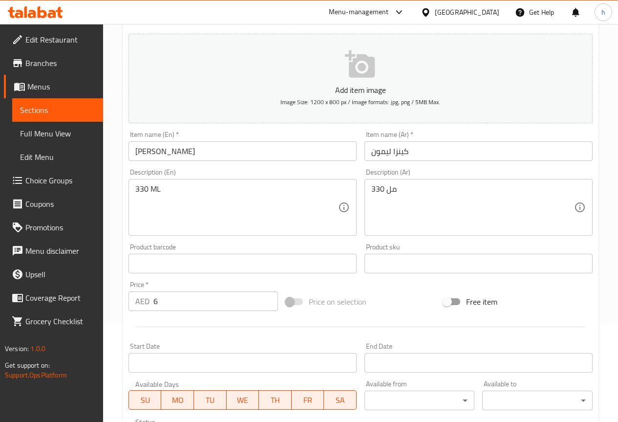
scroll to position [147, 0]
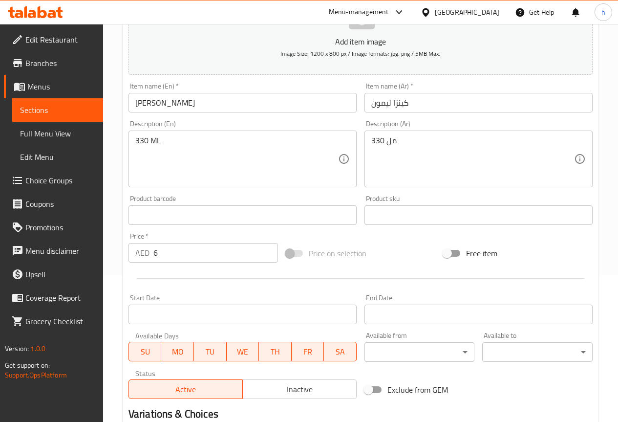
click at [76, 111] on span "Sections" at bounding box center [57, 110] width 75 height 12
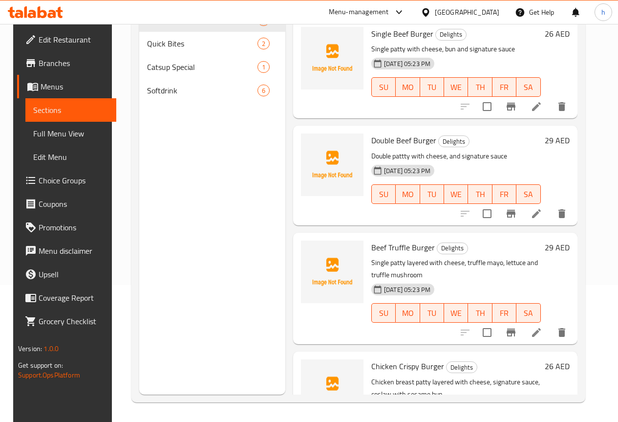
scroll to position [137, 0]
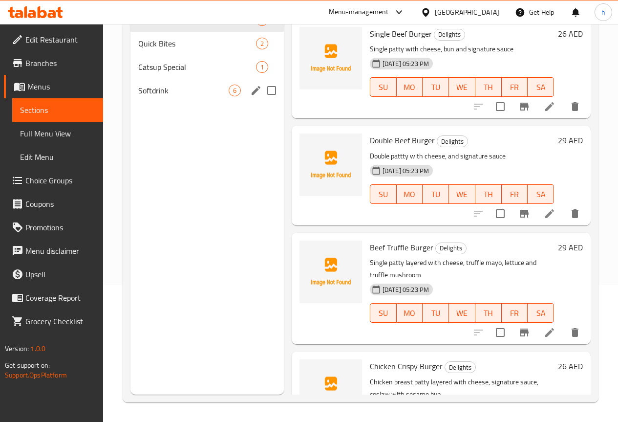
click at [178, 96] on span "Softdrink" at bounding box center [183, 91] width 90 height 12
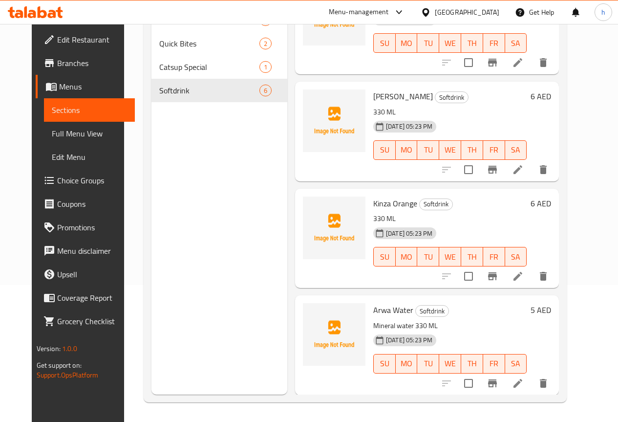
scroll to position [258, 0]
click at [524, 274] on icon at bounding box center [518, 276] width 12 height 12
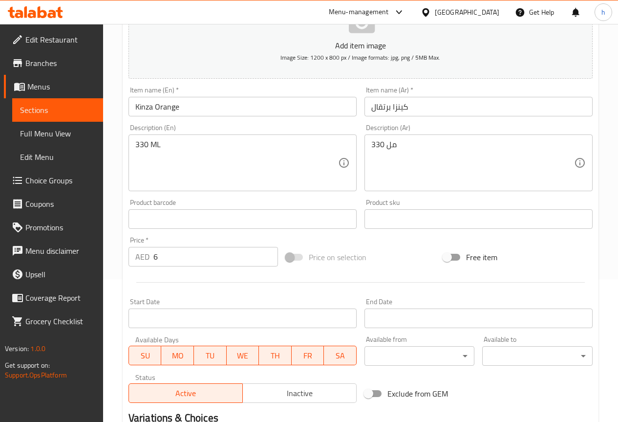
scroll to position [147, 0]
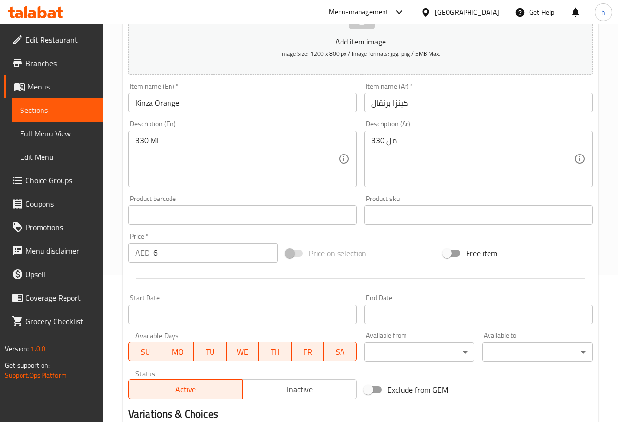
click at [68, 102] on link "Sections" at bounding box center [57, 109] width 91 height 23
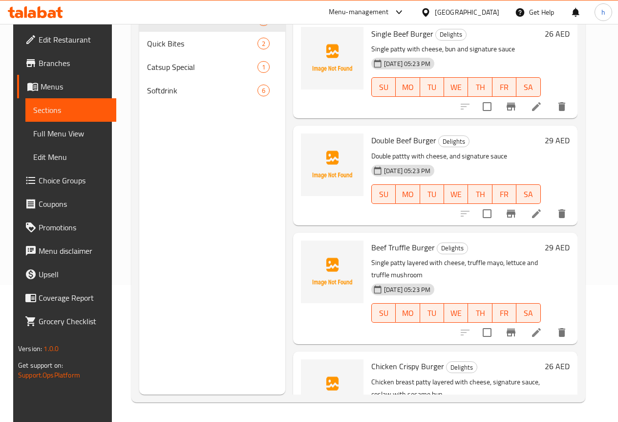
scroll to position [137, 0]
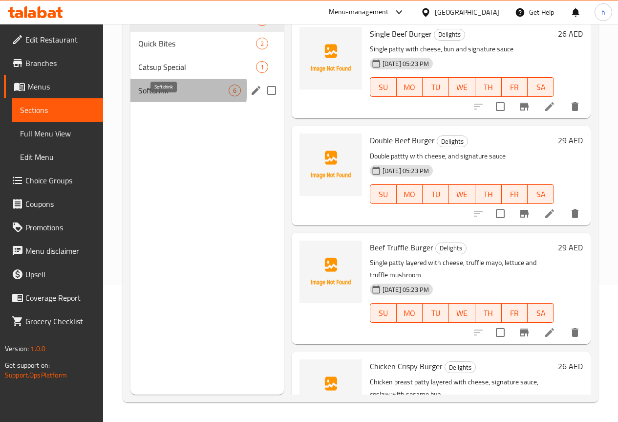
click at [167, 96] on span "Softdrink" at bounding box center [183, 91] width 90 height 12
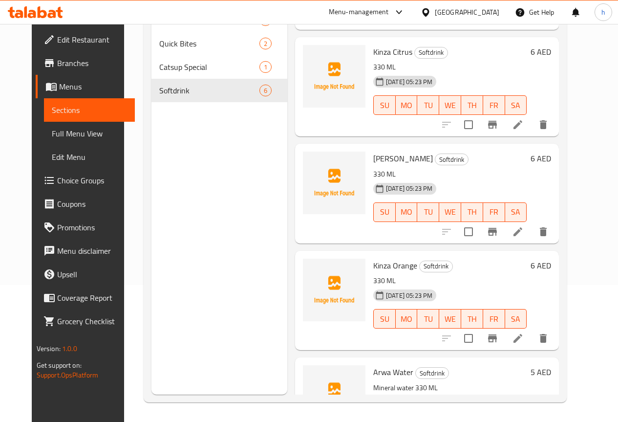
scroll to position [258, 0]
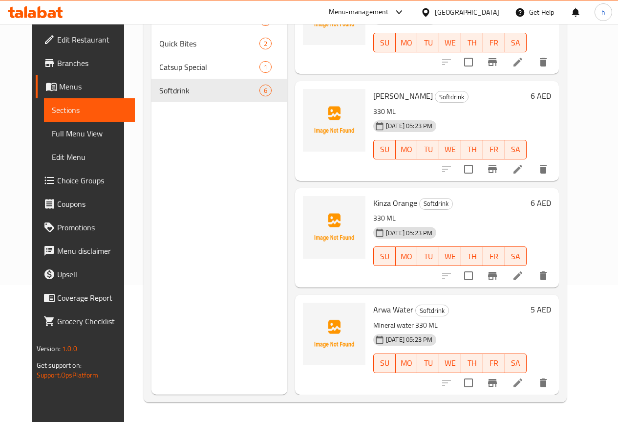
click at [522, 385] on icon at bounding box center [518, 382] width 9 height 9
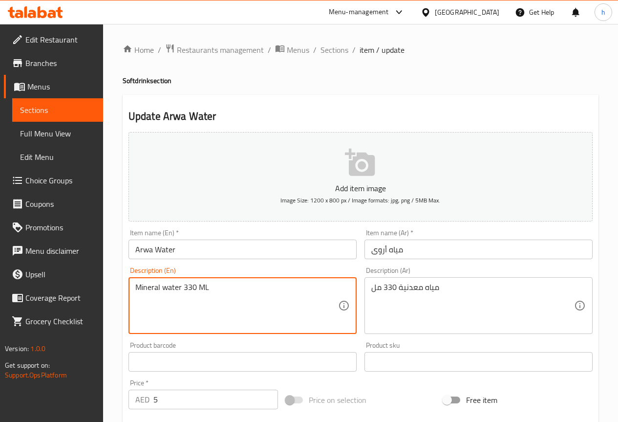
drag, startPoint x: 181, startPoint y: 289, endPoint x: 136, endPoint y: 285, distance: 44.6
click at [136, 287] on textarea "330 ML" at bounding box center [236, 305] width 203 height 46
paste textarea "Mineral water"
type textarea "Mineral water 330 ML"
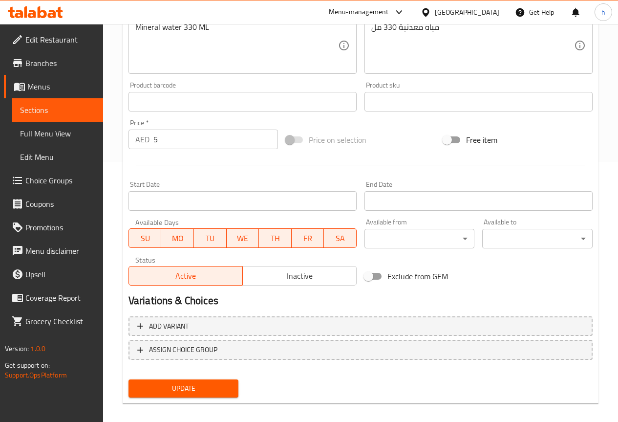
scroll to position [269, 0]
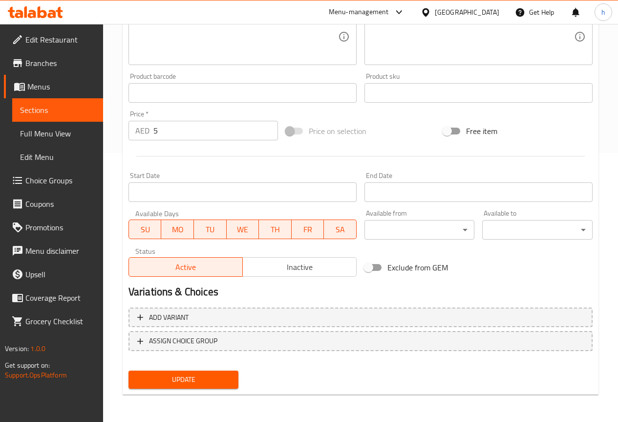
click at [169, 385] on span "Update" at bounding box center [183, 379] width 95 height 12
click at [61, 108] on span "Sections" at bounding box center [57, 110] width 75 height 12
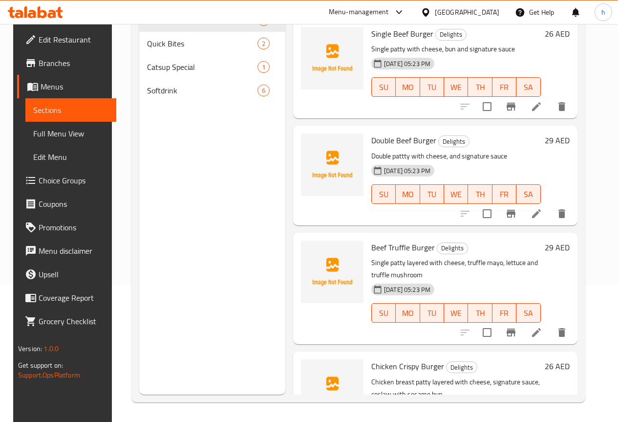
scroll to position [137, 0]
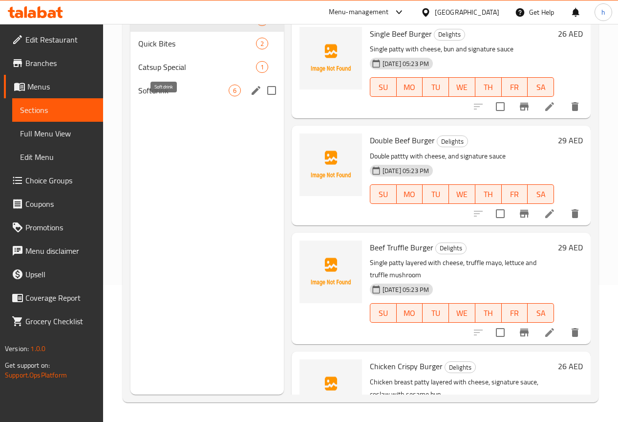
click at [182, 96] on span "Softdrink" at bounding box center [183, 91] width 90 height 12
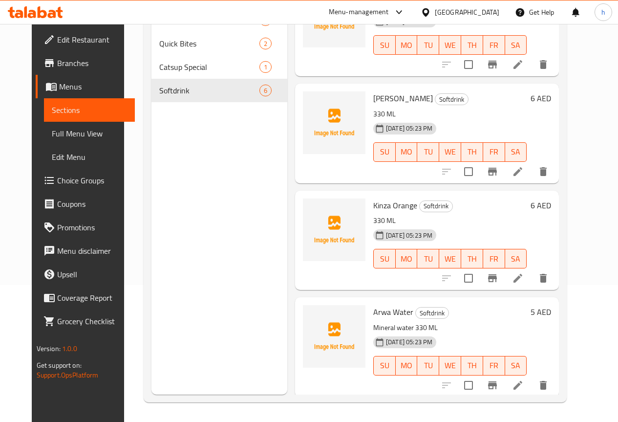
scroll to position [258, 0]
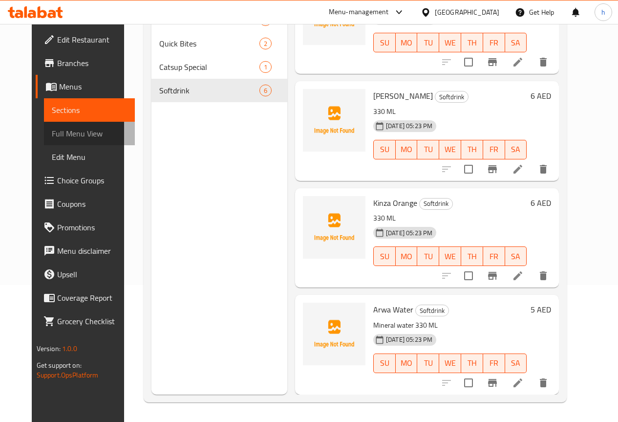
click at [66, 136] on span "Full Menu View" at bounding box center [89, 134] width 75 height 12
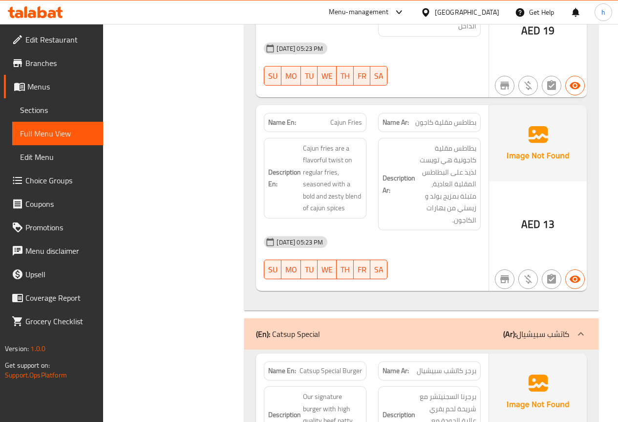
scroll to position [1286, 0]
